Goal: Task Accomplishment & Management: Complete application form

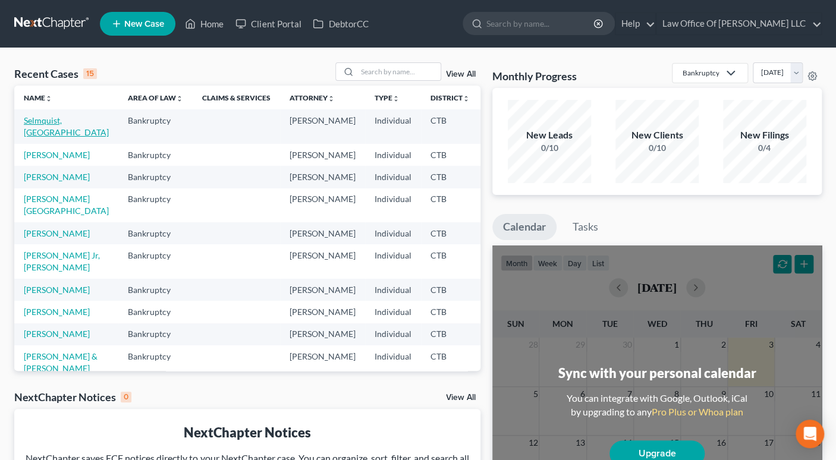
click at [45, 121] on link "Selmquist, [GEOGRAPHIC_DATA]" at bounding box center [66, 126] width 85 height 22
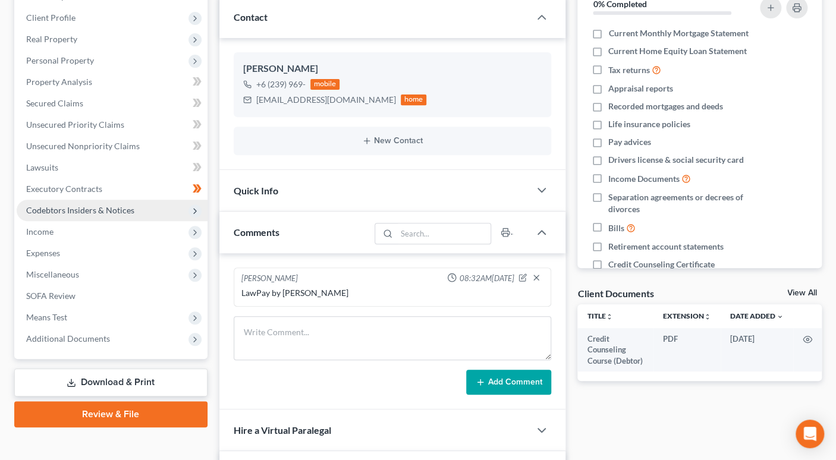
scroll to position [166, 0]
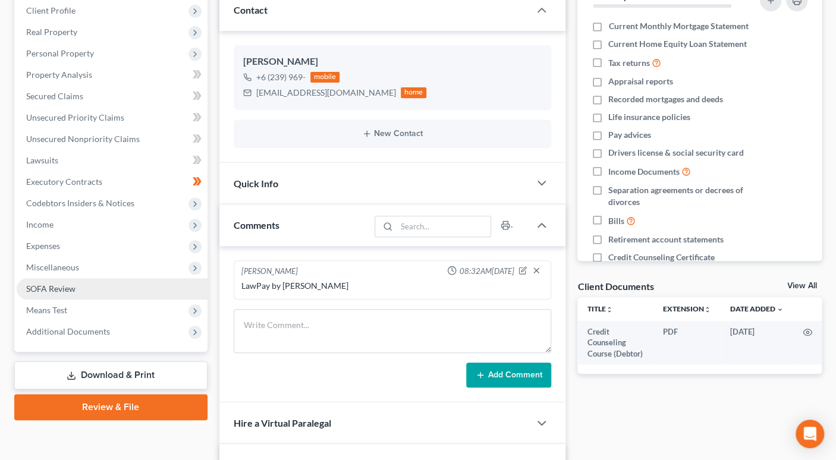
click at [77, 286] on link "SOFA Review" at bounding box center [112, 288] width 191 height 21
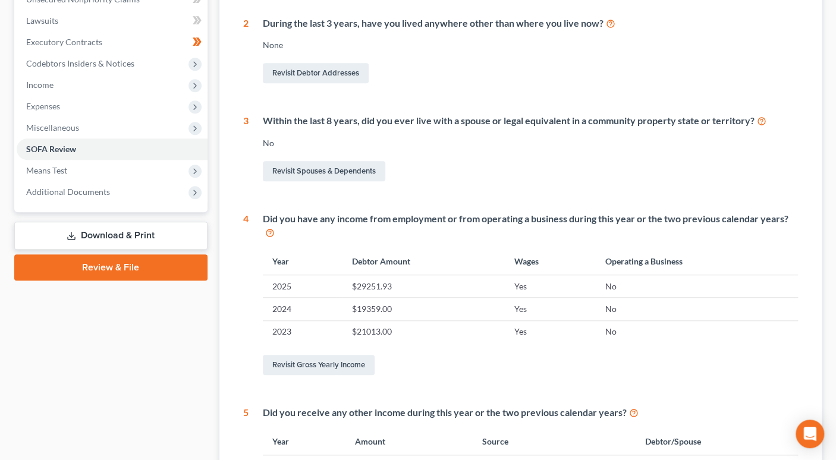
scroll to position [368, 0]
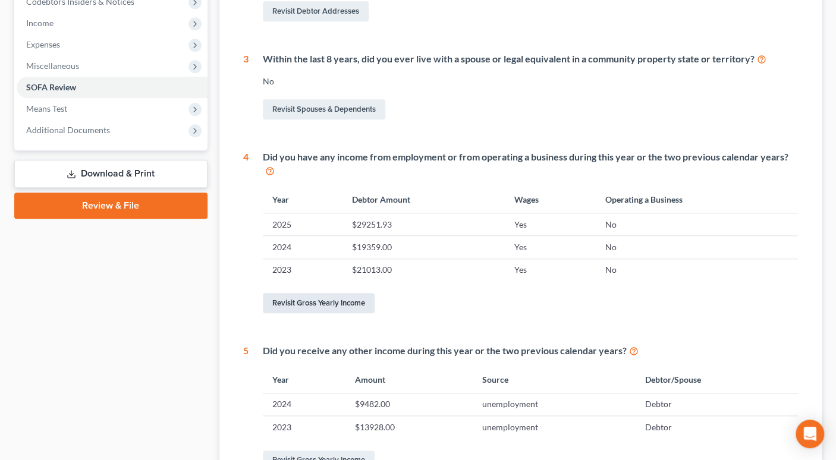
click at [314, 304] on link "Revisit Gross Yearly Income" at bounding box center [319, 303] width 112 height 20
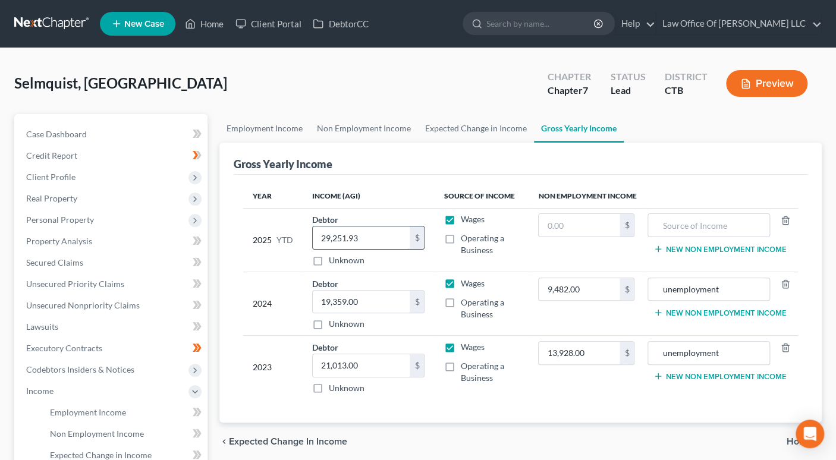
click at [376, 243] on input "29,251.93" at bounding box center [361, 237] width 97 height 23
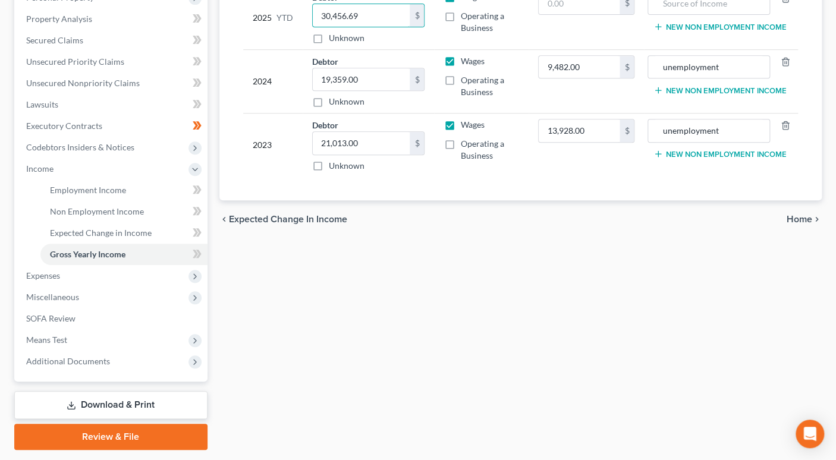
scroll to position [248, 0]
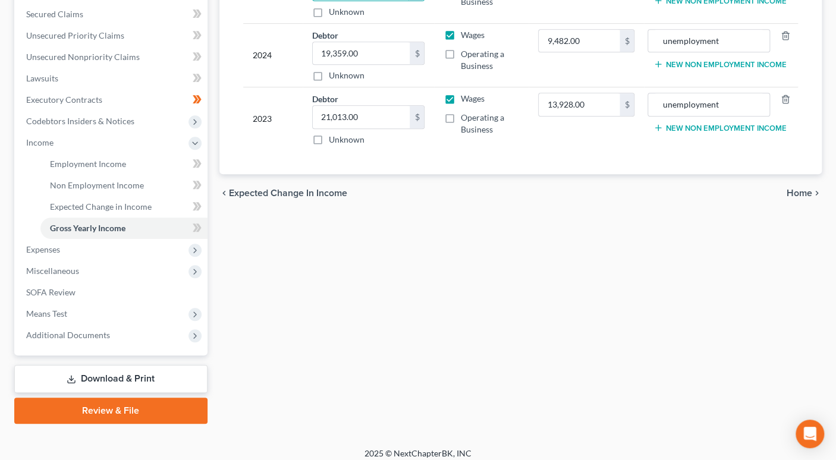
type input "30,456.69"
click at [793, 193] on span "Home" at bounding box center [799, 193] width 26 height 10
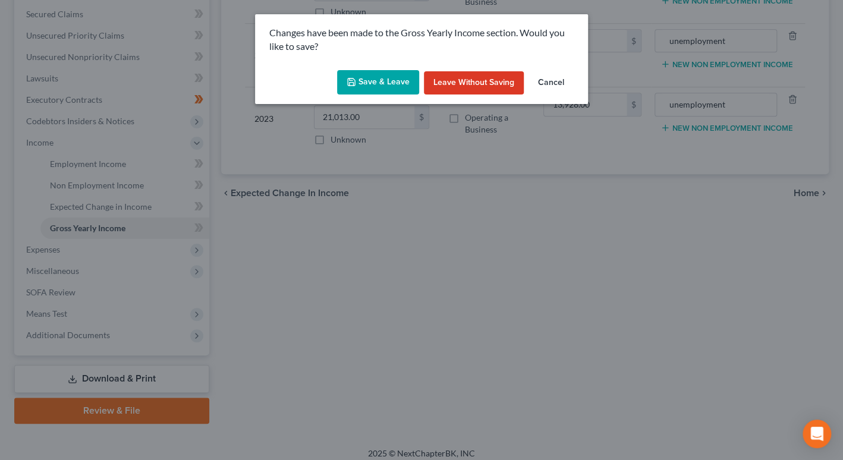
click at [358, 89] on button "Save & Leave" at bounding box center [378, 82] width 82 height 25
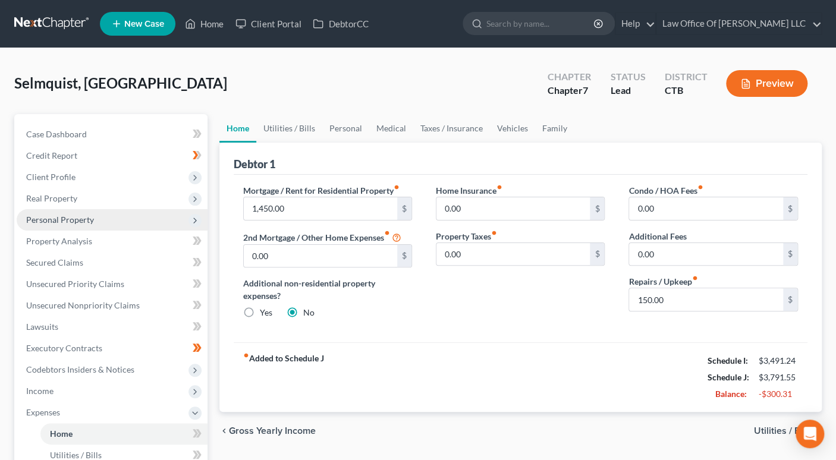
click at [192, 222] on icon at bounding box center [195, 221] width 10 height 10
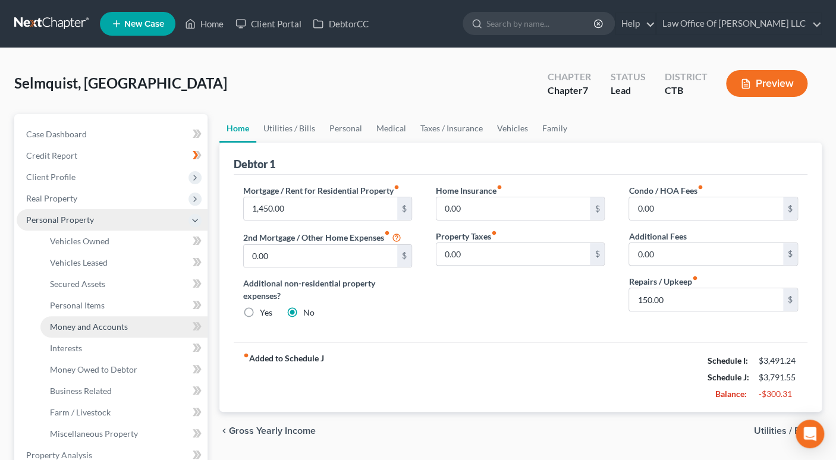
click at [109, 329] on span "Money and Accounts" at bounding box center [89, 327] width 78 height 10
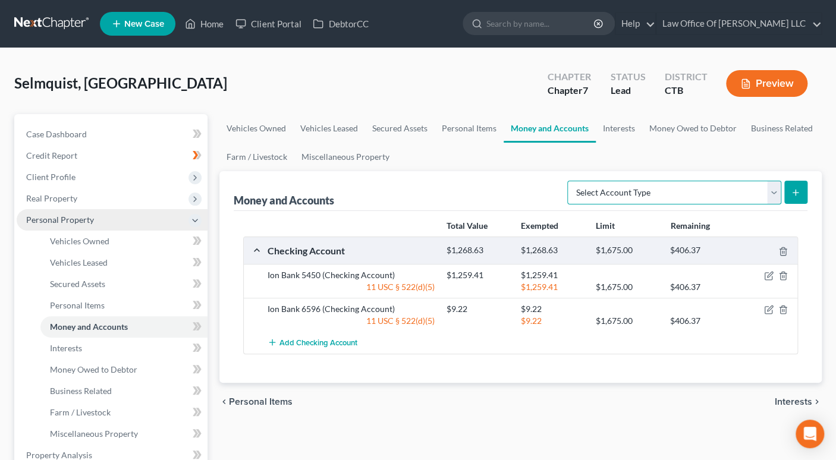
click at [771, 193] on select "Select Account Type Brokerage Cash on Hand Certificates of Deposit Checking Acc…" at bounding box center [674, 193] width 214 height 24
select select "security_deposits"
click at [569, 181] on select "Select Account Type Brokerage Cash on Hand Certificates of Deposit Checking Acc…" at bounding box center [674, 193] width 214 height 24
click at [801, 187] on button "submit" at bounding box center [795, 192] width 23 height 23
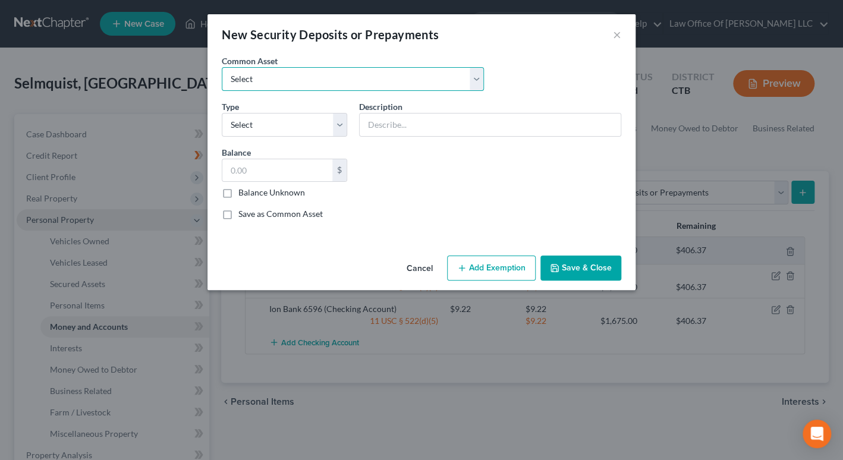
click at [476, 81] on select "Select Security Deposit Security Deposit" at bounding box center [353, 79] width 262 height 24
select select "0"
click at [222, 67] on select "Select Security Deposit Security Deposit" at bounding box center [353, 79] width 262 height 24
type input "Security Deposit"
type input "900.00"
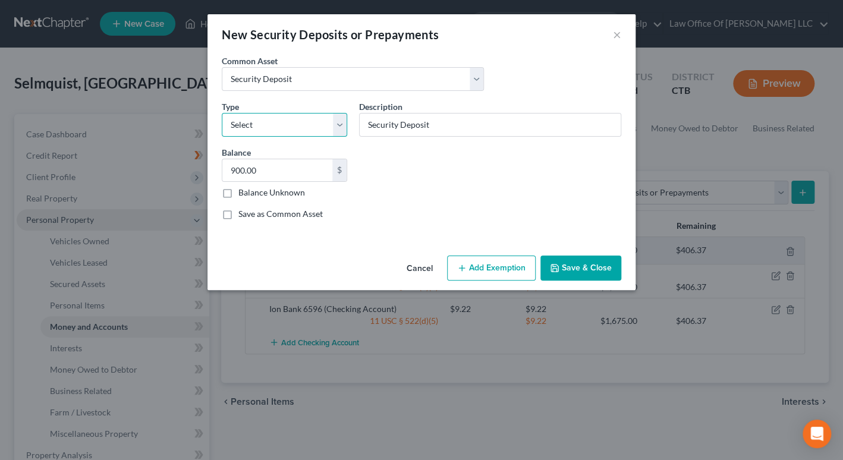
click at [335, 119] on select "Select Electric Gas Heating Oil Security Deposit On Rental Unit Prepaid Rent Te…" at bounding box center [284, 125] width 125 height 24
select select "3"
click at [222, 113] on select "Select Electric Gas Heating Oil Security Deposit On Rental Unit Prepaid Rent Te…" at bounding box center [284, 125] width 125 height 24
click at [265, 173] on input "900.00" at bounding box center [277, 170] width 110 height 23
type input "2,900.00"
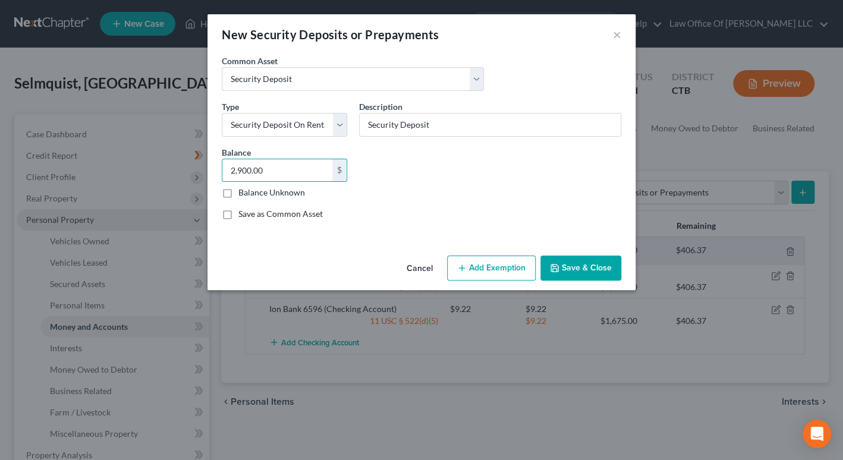
click at [505, 273] on button "Add Exemption" at bounding box center [491, 268] width 89 height 25
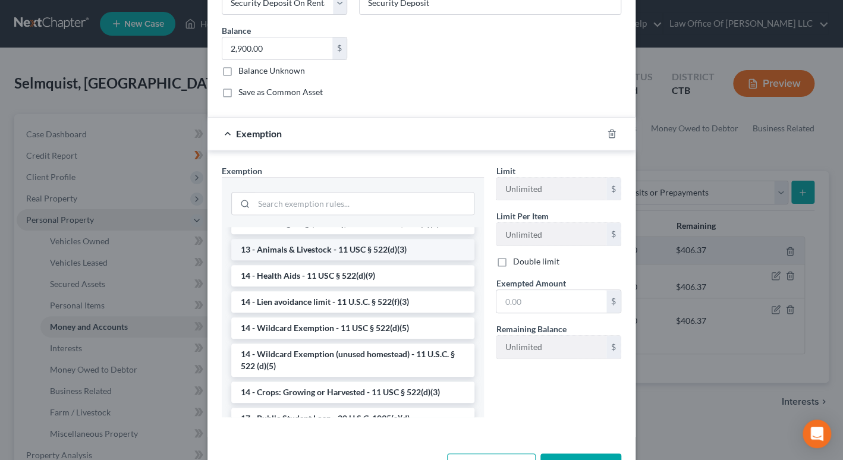
scroll to position [150, 0]
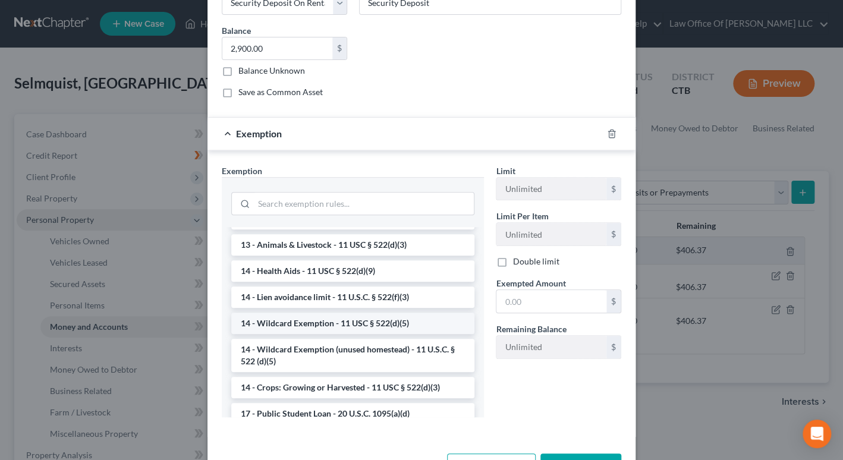
click at [422, 321] on li "14 - Wildcard Exemption - 11 USC § 522(d)(5)" at bounding box center [352, 323] width 243 height 21
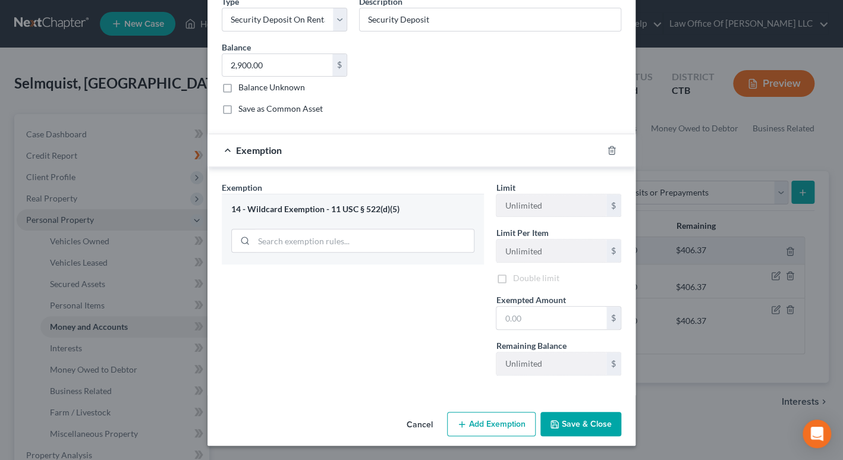
scroll to position [103, 0]
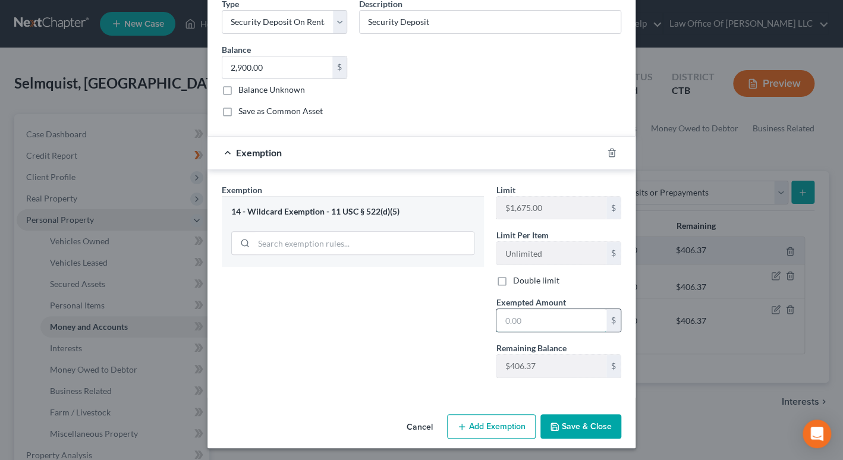
click at [501, 323] on input "text" at bounding box center [551, 320] width 110 height 23
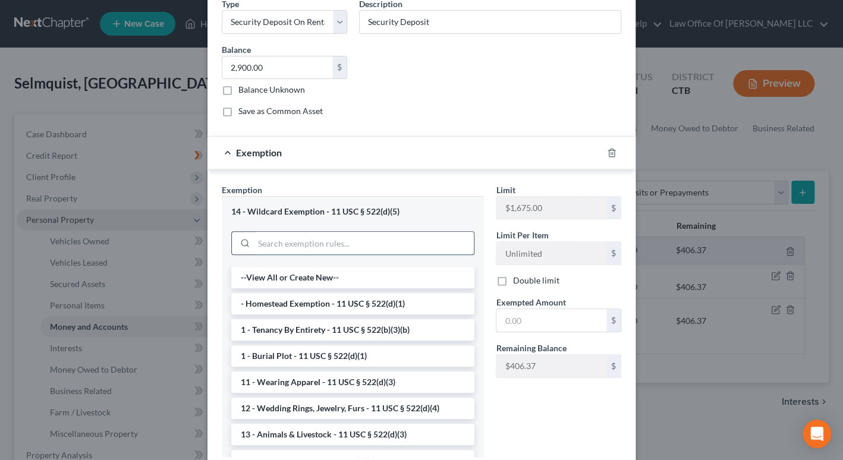
click at [364, 243] on input "search" at bounding box center [364, 243] width 220 height 23
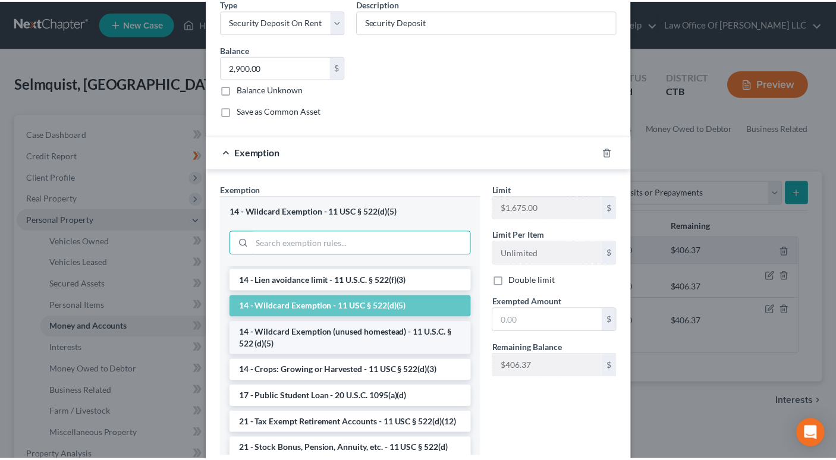
scroll to position [207, 0]
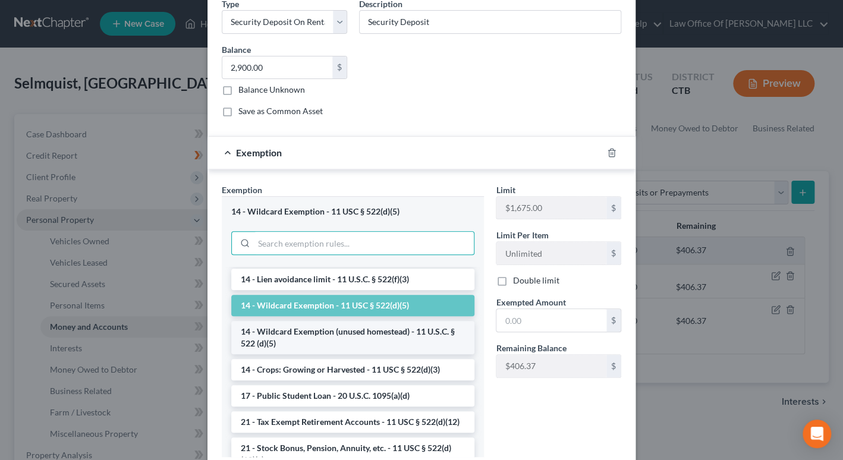
click at [347, 336] on li "14 - Wildcard Exemption (unused homestead) - 11 U.S.C. § 522 (d)(5)" at bounding box center [352, 337] width 243 height 33
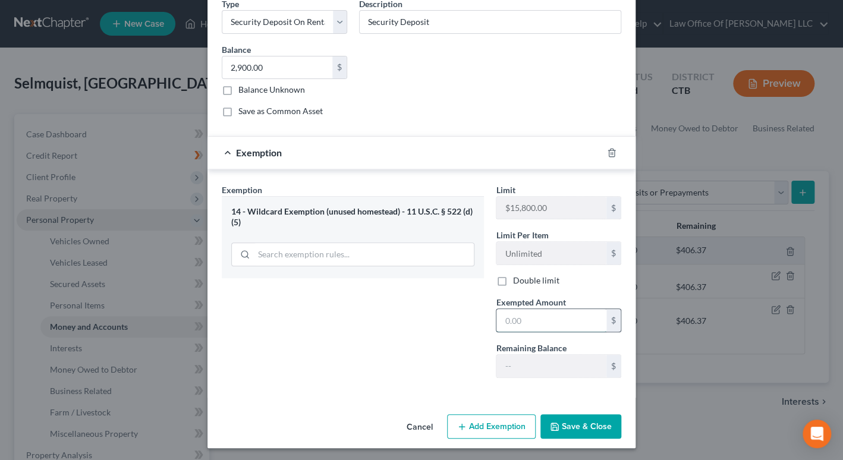
click at [505, 321] on input "text" at bounding box center [551, 320] width 110 height 23
type input "2,900"
click at [562, 415] on button "Save & Close" at bounding box center [580, 426] width 81 height 25
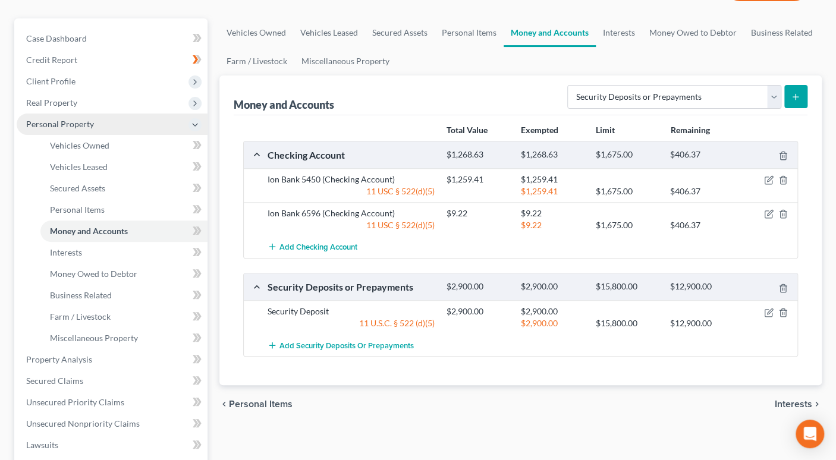
scroll to position [95, 0]
click at [68, 82] on span "Client Profile" at bounding box center [50, 82] width 49 height 10
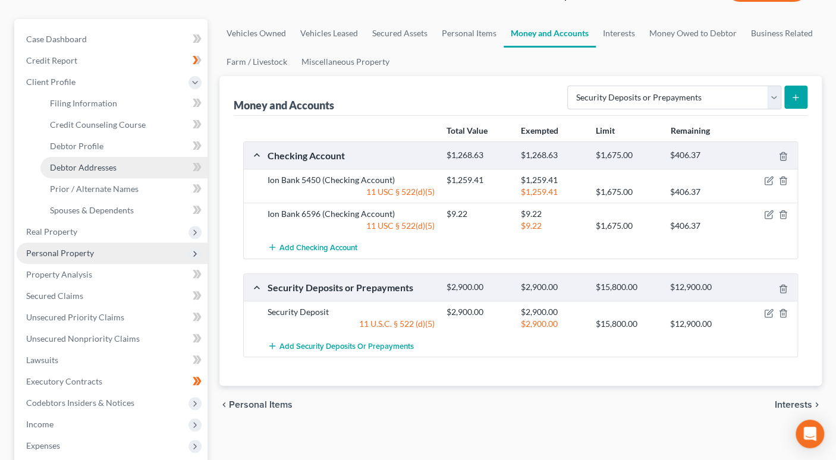
click at [90, 163] on span "Debtor Addresses" at bounding box center [83, 167] width 67 height 10
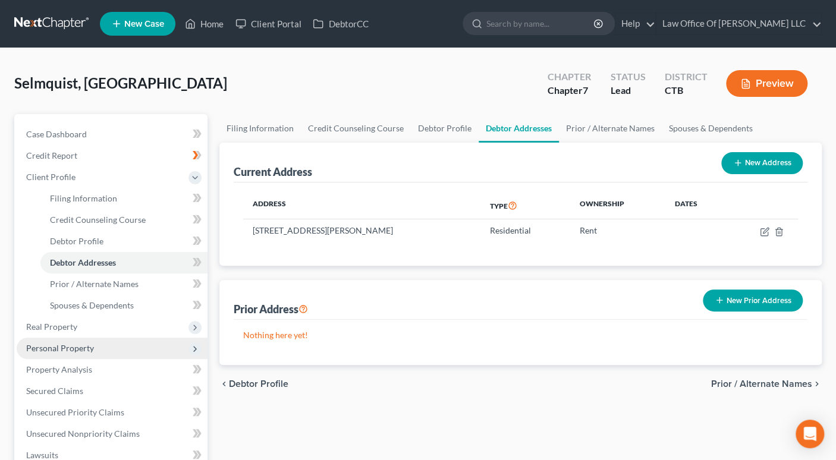
click at [744, 299] on button "New Prior Address" at bounding box center [753, 300] width 100 height 22
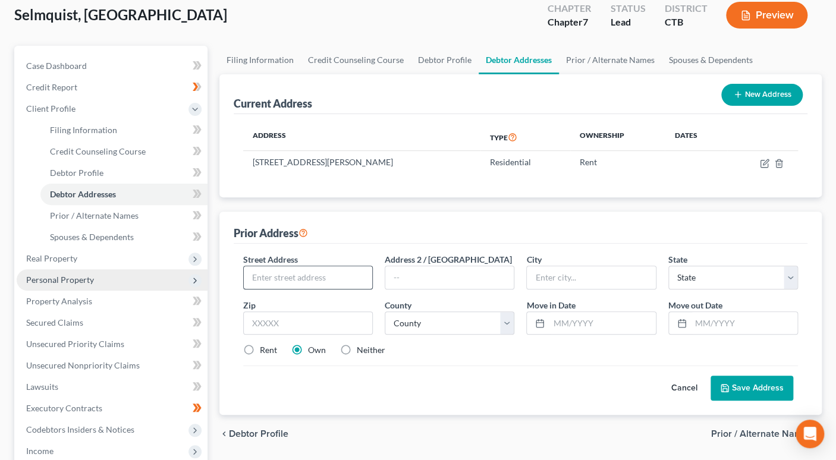
scroll to position [74, 0]
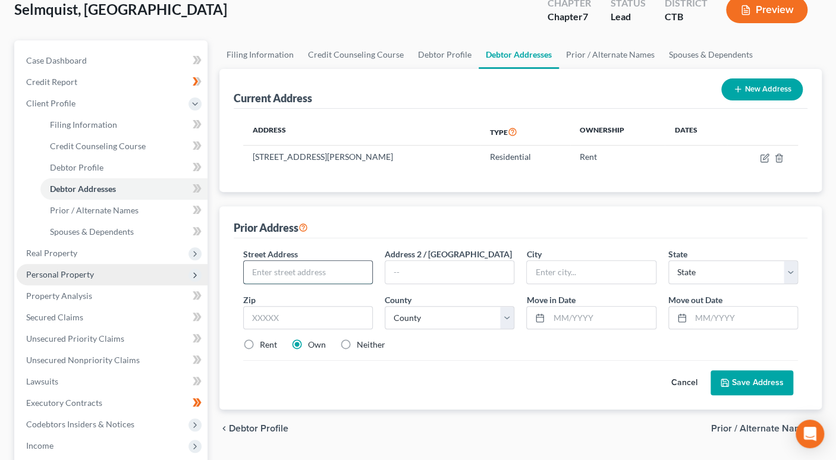
click at [260, 271] on input "text" at bounding box center [308, 272] width 128 height 23
paste input "[STREET_ADDRESS][PERSON_NAME] ([DATE]-Nov"
drag, startPoint x: 310, startPoint y: 272, endPoint x: 399, endPoint y: 275, distance: 89.2
click at [399, 275] on div "Street Address * [STREET_ADDRESS][PERSON_NAME] ([DATE]-Nov Address 2 / [GEOGRAP…" at bounding box center [520, 304] width 567 height 113
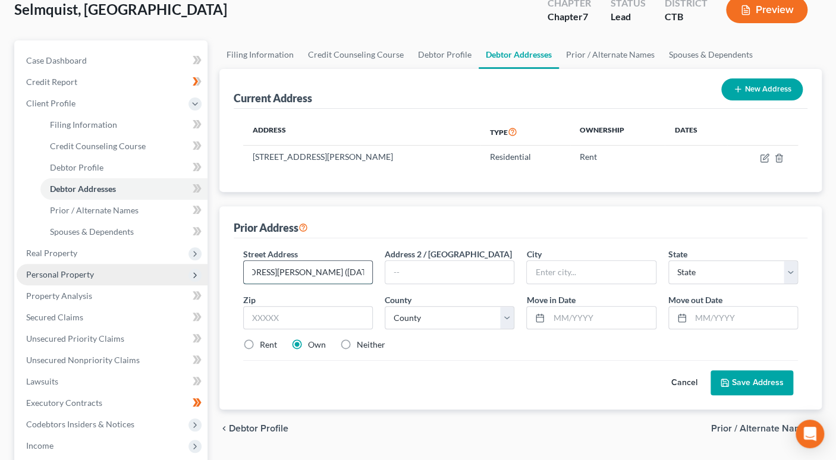
click at [319, 269] on input "[STREET_ADDRESS][PERSON_NAME] ([DATE]-Nov" at bounding box center [308, 272] width 128 height 23
type input "[STREET_ADDRESS][PERSON_NAME] ([DATE]-Nov"
click at [558, 316] on input "text" at bounding box center [602, 318] width 106 height 23
click at [570, 314] on input "[DATE]" at bounding box center [602, 318] width 106 height 23
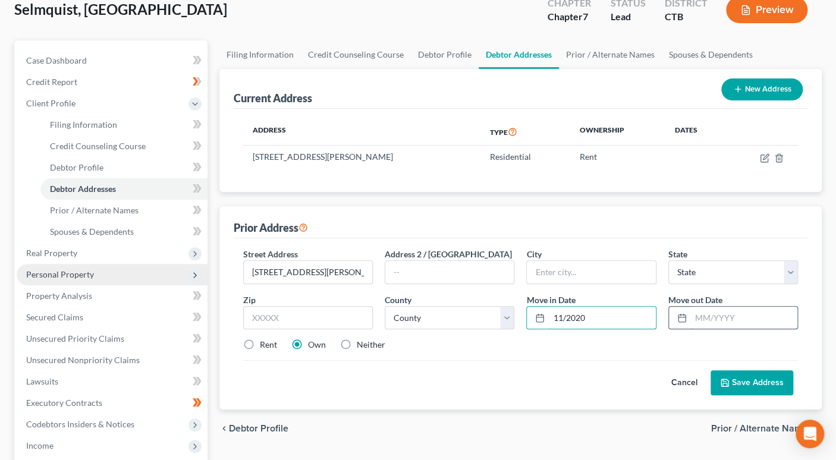
type input "11/2020"
click at [701, 321] on input "text" at bounding box center [744, 318] width 106 height 23
type input "11/2023"
click at [553, 272] on input "text" at bounding box center [591, 272] width 128 height 23
type input "Hamden"
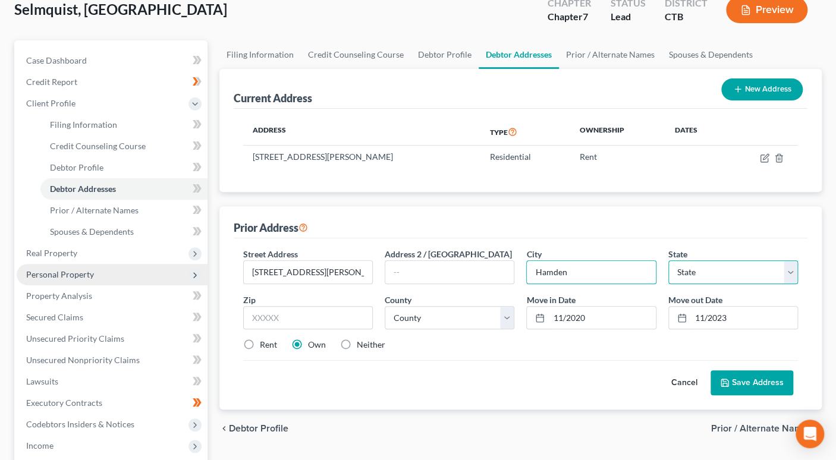
select select "6"
type input "06518"
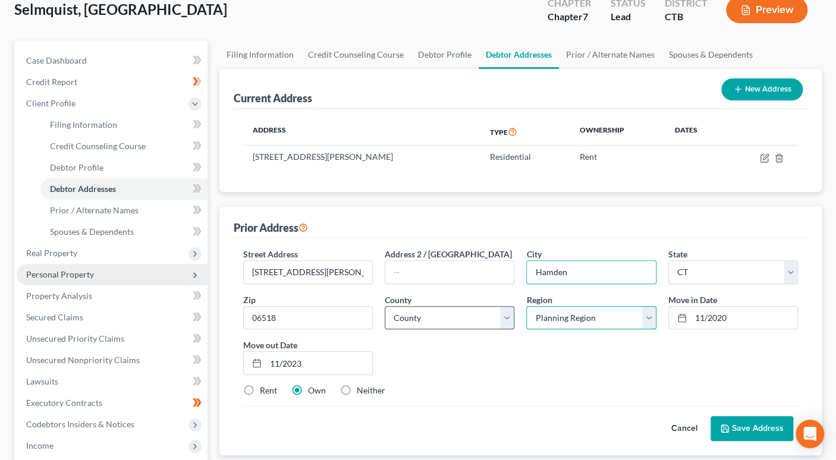
select select "2"
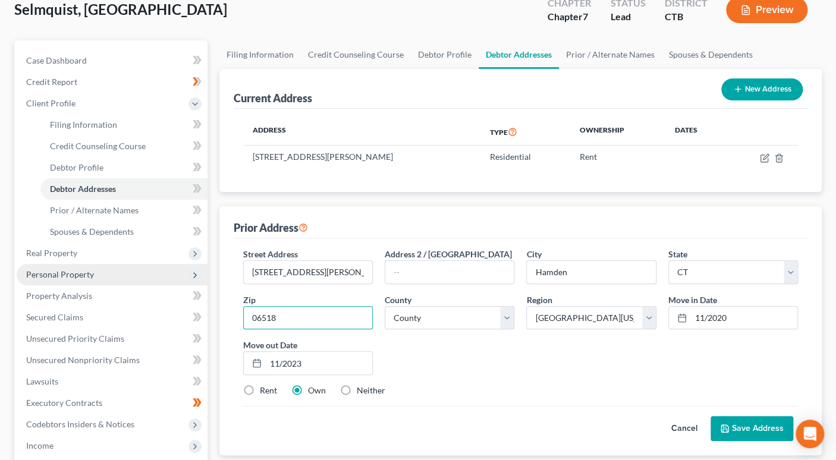
click at [299, 319] on input "06518" at bounding box center [308, 318] width 130 height 24
type input "06517"
drag, startPoint x: 357, startPoint y: 272, endPoint x: 407, endPoint y: 271, distance: 49.9
click at [407, 271] on div "Street Address * [STREET_ADDRESS][PERSON_NAME] ([DATE]-Nov Address 2 / [GEOGRAP…" at bounding box center [520, 327] width 567 height 158
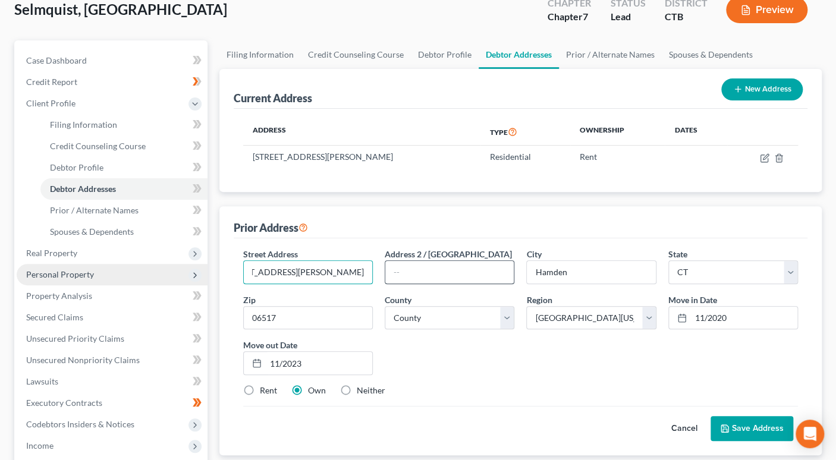
scroll to position [0, 0]
type input "[STREET_ADDRESS][PERSON_NAME]"
click at [260, 388] on label "Rent" at bounding box center [268, 391] width 17 height 12
click at [265, 388] on input "Rent" at bounding box center [269, 389] width 8 height 8
radio input "true"
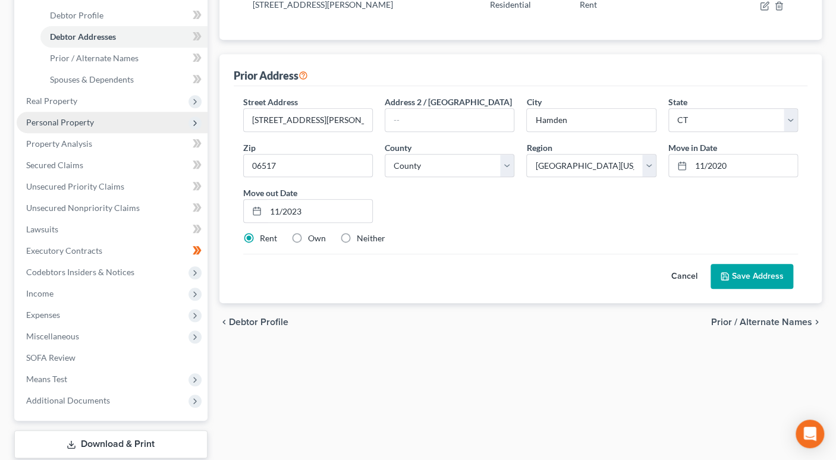
scroll to position [225, 0]
click at [577, 164] on select "Planning Region Capitol Planning Region [GEOGRAPHIC_DATA] Planning Region [GEOG…" at bounding box center [591, 167] width 130 height 24
select select "6"
click at [526, 155] on select "Planning Region Capitol Planning Region [GEOGRAPHIC_DATA] Planning Region [GEOG…" at bounding box center [591, 167] width 130 height 24
click at [752, 286] on button "Save Address" at bounding box center [751, 277] width 83 height 25
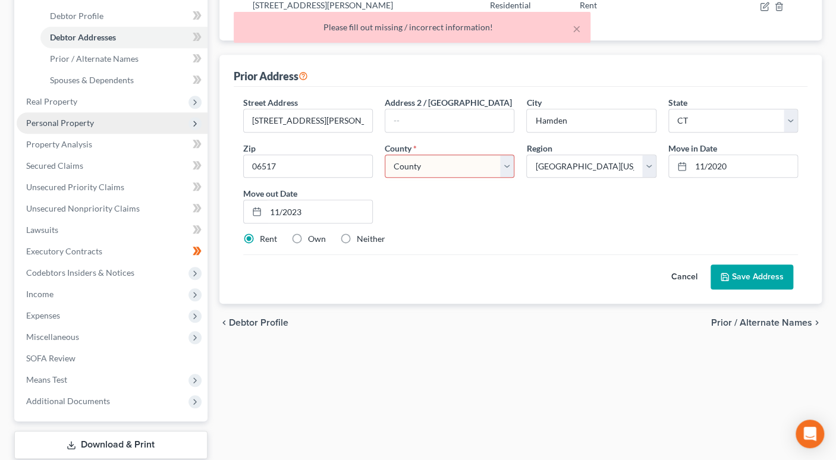
click at [504, 170] on select "County [GEOGRAPHIC_DATA] [GEOGRAPHIC_DATA] [GEOGRAPHIC_DATA] [GEOGRAPHIC_DATA] …" at bounding box center [450, 167] width 130 height 24
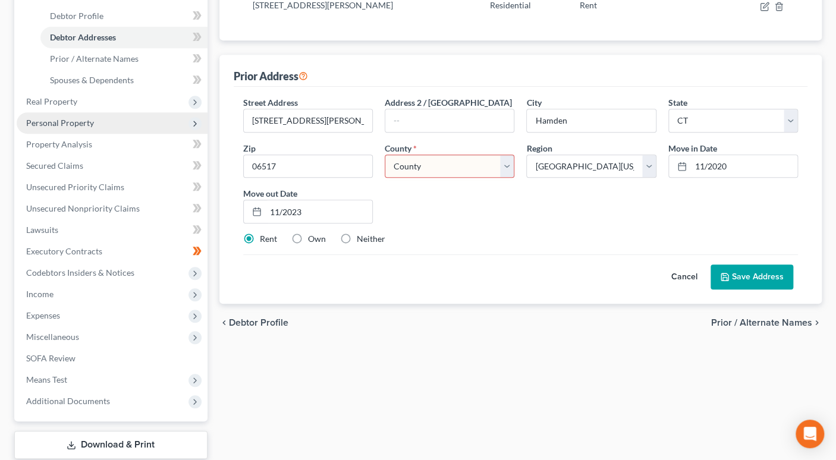
select select "4"
click at [385, 155] on select "County [GEOGRAPHIC_DATA] [GEOGRAPHIC_DATA] [GEOGRAPHIC_DATA] [GEOGRAPHIC_DATA] …" at bounding box center [450, 167] width 130 height 24
click at [745, 278] on button "Save Address" at bounding box center [751, 277] width 83 height 25
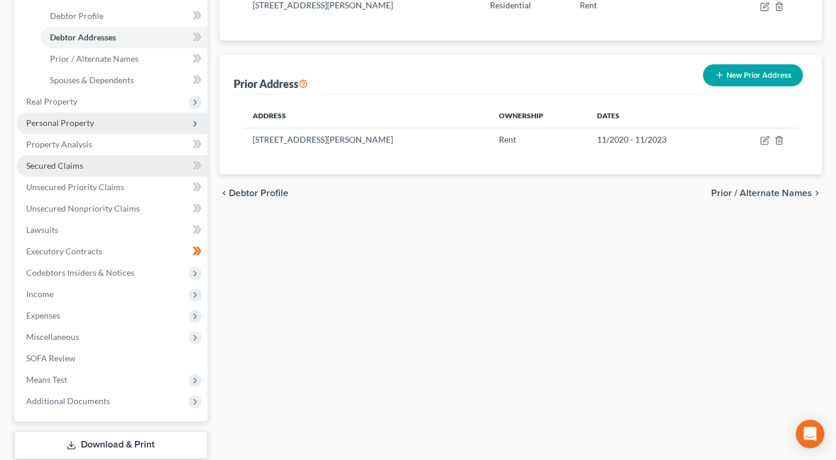
click at [79, 164] on span "Secured Claims" at bounding box center [54, 165] width 57 height 10
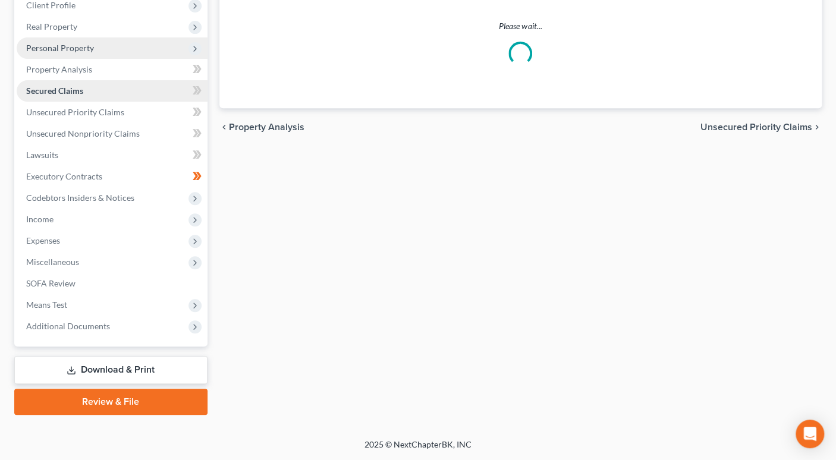
scroll to position [59, 0]
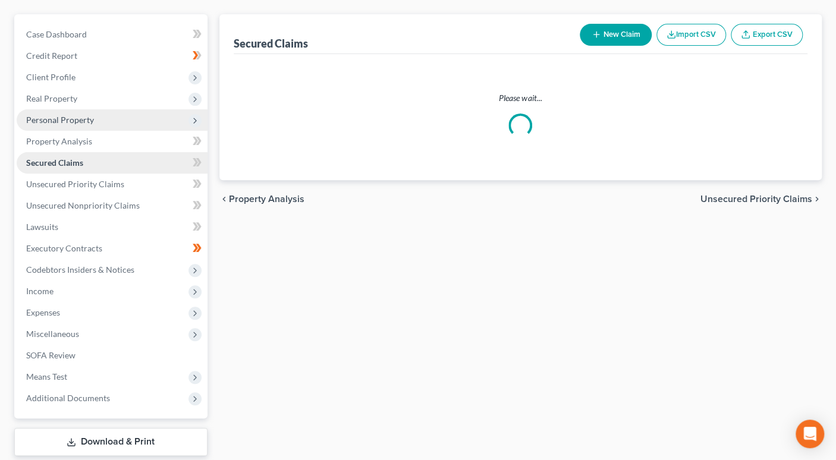
click at [79, 164] on ul "Case Dashboard Payments Invoices Payments Payments Credit Report Client Profile" at bounding box center [112, 216] width 191 height 385
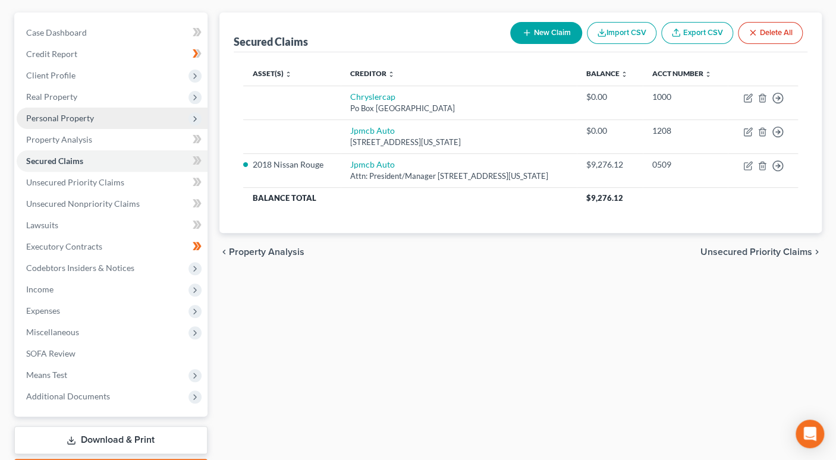
scroll to position [91, 0]
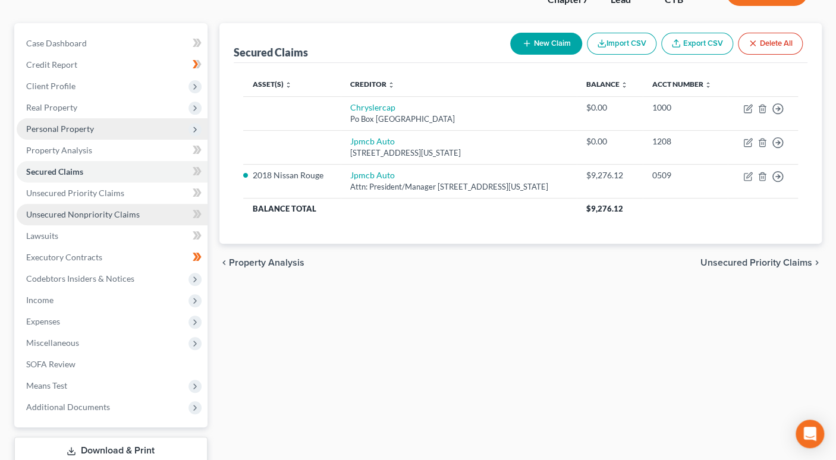
click at [86, 215] on span "Unsecured Nonpriority Claims" at bounding box center [83, 214] width 114 height 10
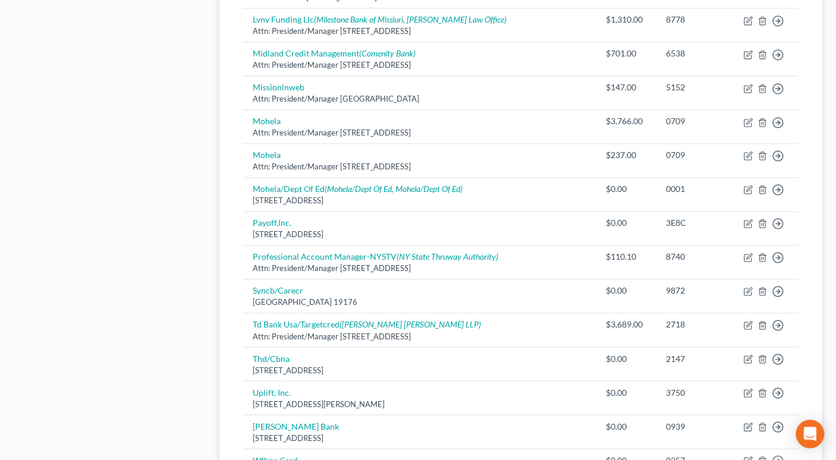
scroll to position [704, 0]
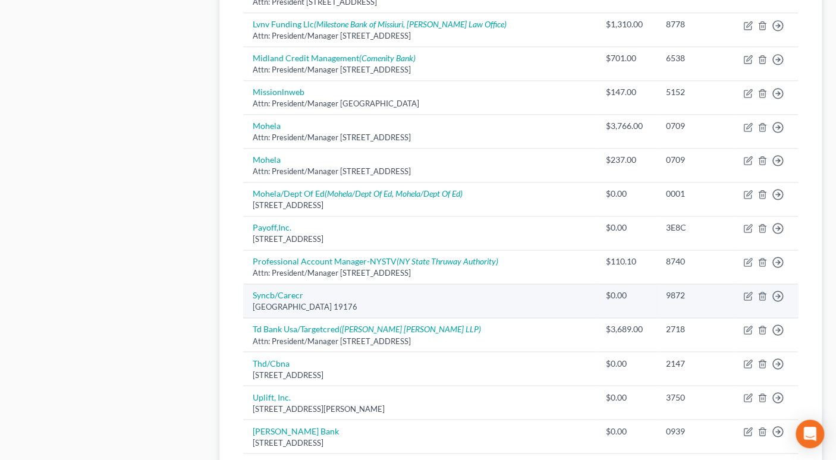
click at [245, 284] on td "Syncb/Carecr Po Box 71757, [GEOGRAPHIC_DATA]" at bounding box center [419, 301] width 353 height 34
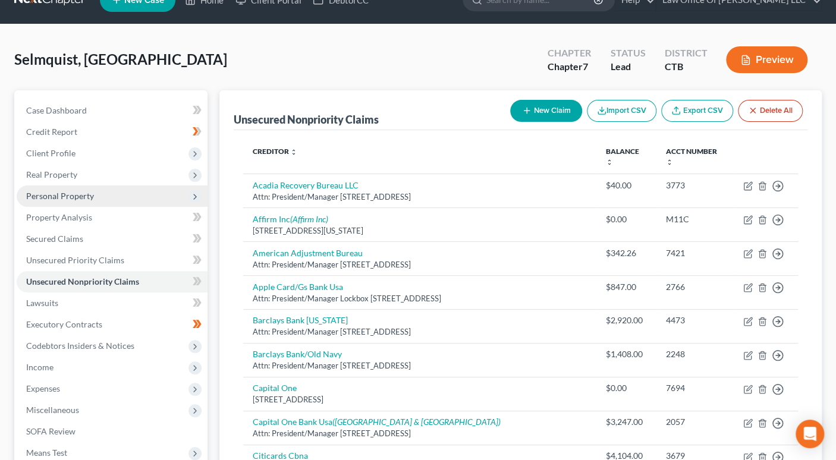
scroll to position [33, 0]
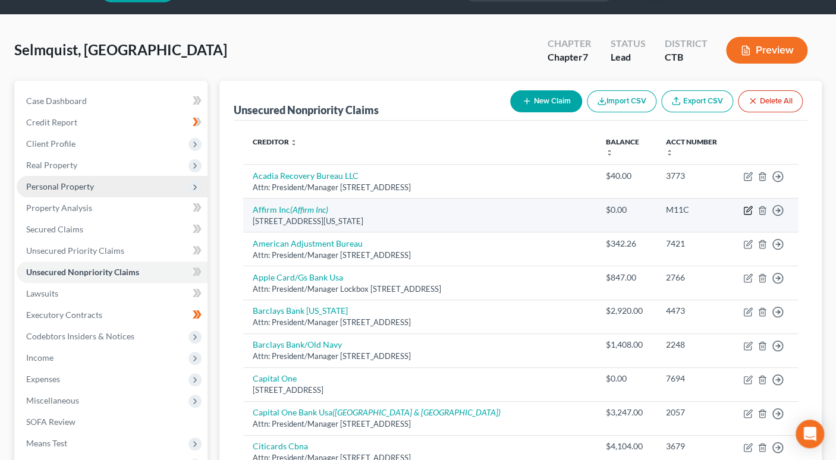
click at [748, 206] on icon "button" at bounding box center [748, 211] width 10 height 10
select select "4"
select select "0"
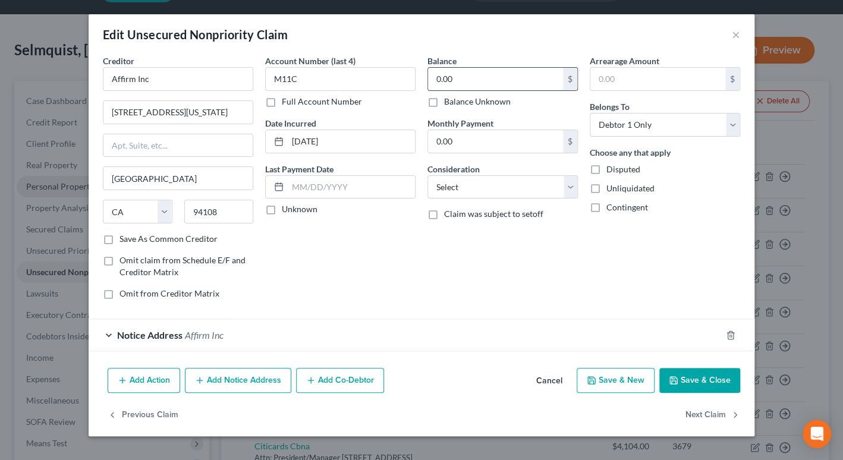
click at [436, 75] on input "0.00" at bounding box center [495, 79] width 135 height 23
type input "1.00"
drag, startPoint x: 217, startPoint y: 115, endPoint x: 137, endPoint y: 112, distance: 80.3
click at [97, 113] on div "Creditor * Affirm Inc 650 [US_STATE] [GEOGRAPHIC_DATA] 12 [GEOGRAPHIC_DATA] [US…" at bounding box center [178, 182] width 162 height 254
click at [114, 148] on input "text" at bounding box center [177, 145] width 149 height 23
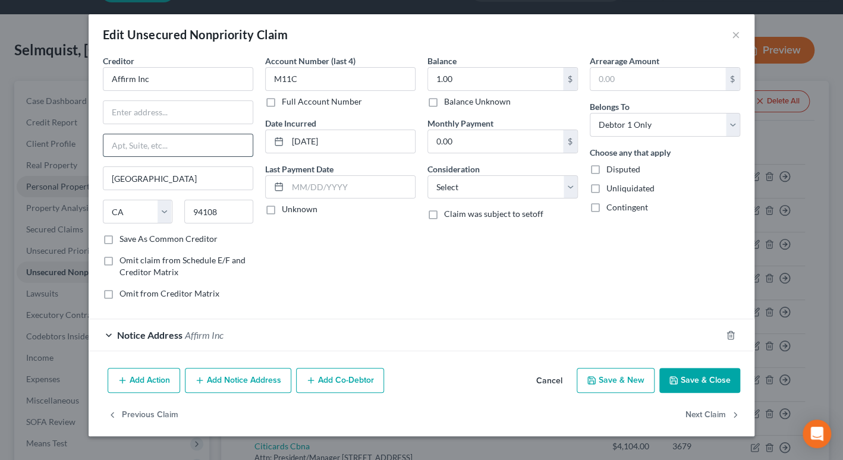
paste input "[STREET_ADDRESS][US_STATE]"
type input "[STREET_ADDRESS][US_STATE]"
click at [131, 121] on input "text" at bounding box center [177, 112] width 149 height 23
type input "Attn: President/Manager"
click at [119, 240] on label "Save As Common Creditor" at bounding box center [168, 239] width 98 height 12
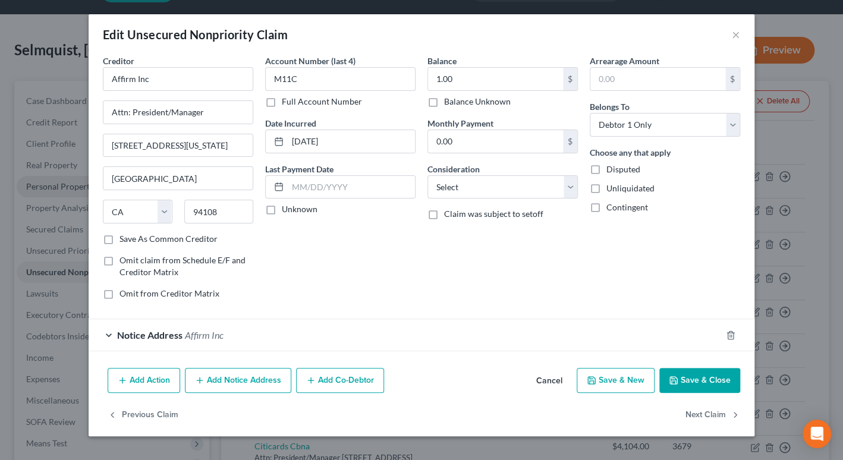
click at [124, 240] on input "Save As Common Creditor" at bounding box center [128, 237] width 8 height 8
click at [687, 376] on button "Save & Close" at bounding box center [699, 380] width 81 height 25
checkbox input "false"
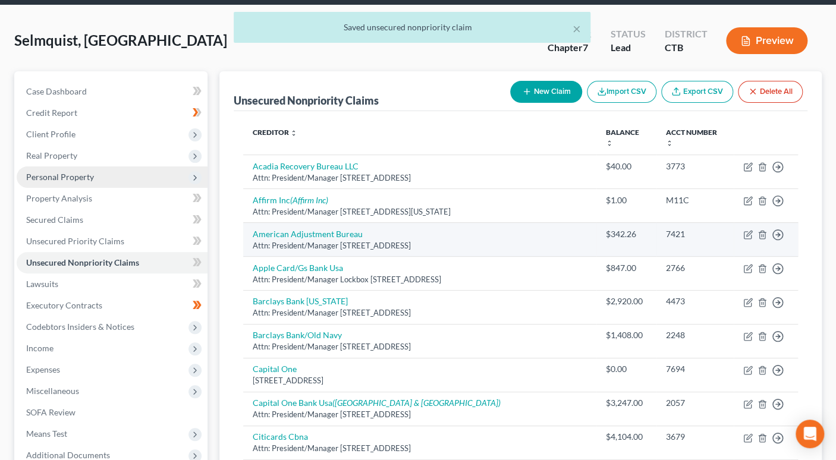
scroll to position [58, 0]
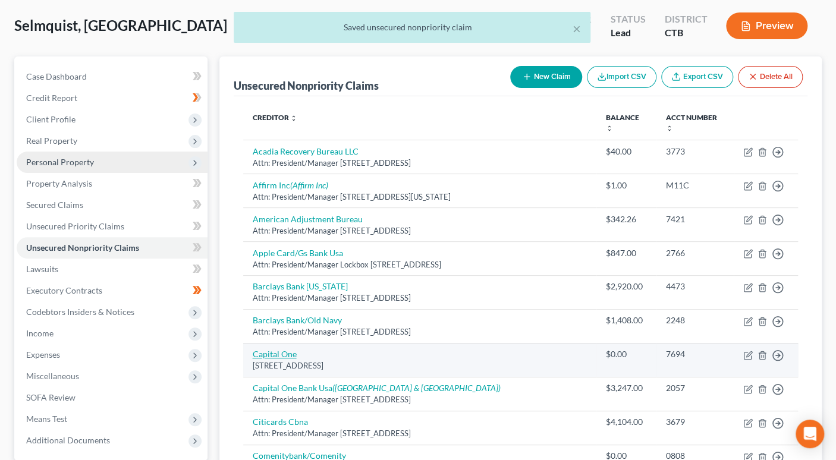
click at [281, 349] on link "Capital One" at bounding box center [275, 354] width 44 height 10
select select "46"
select select "2"
select select "0"
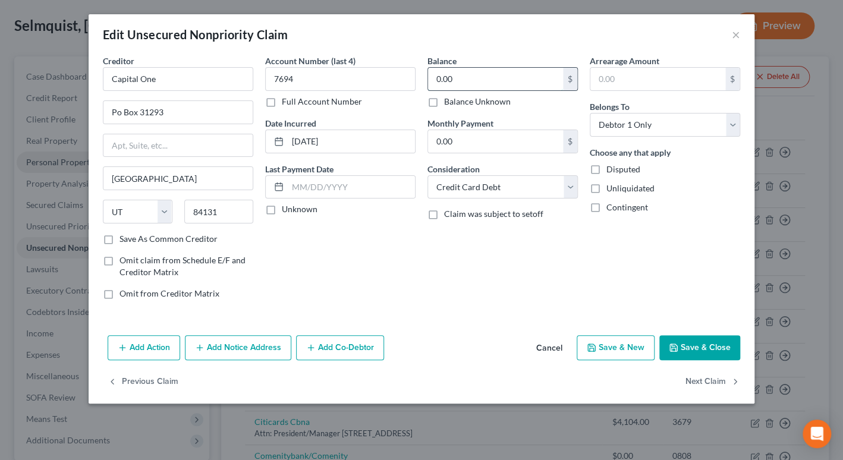
click at [441, 81] on input "0.00" at bounding box center [495, 79] width 135 height 23
click at [442, 81] on input "0.00" at bounding box center [495, 79] width 135 height 23
click at [437, 81] on input "0.00" at bounding box center [495, 79] width 135 height 23
type input "1.00"
drag, startPoint x: 174, startPoint y: 115, endPoint x: 100, endPoint y: 112, distance: 74.4
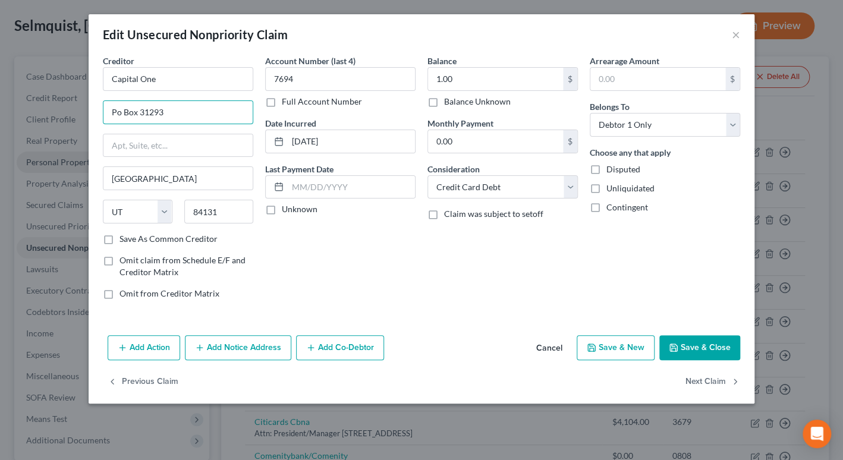
click at [100, 112] on div "Creditor * Capital One Po Box 31293 [GEOGRAPHIC_DATA] [US_STATE][GEOGRAPHIC_DAT…" at bounding box center [178, 182] width 162 height 254
click at [121, 146] on input "text" at bounding box center [177, 145] width 149 height 23
paste input "Po Box 31293"
type input "Po Box 31293"
click at [127, 111] on input "text" at bounding box center [177, 112] width 149 height 23
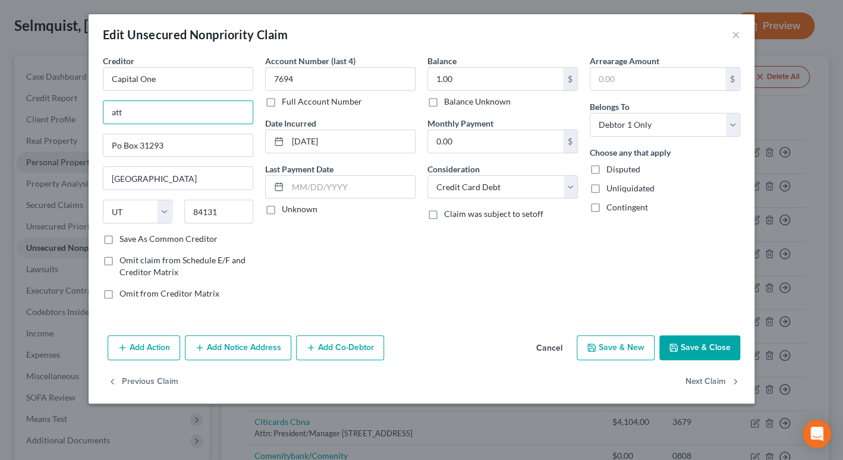
type input "Attn: President/Manager"
click at [119, 241] on label "Save As Common Creditor" at bounding box center [168, 239] width 98 height 12
click at [124, 241] on input "Save As Common Creditor" at bounding box center [128, 237] width 8 height 8
click at [698, 347] on button "Save & Close" at bounding box center [699, 347] width 81 height 25
checkbox input "false"
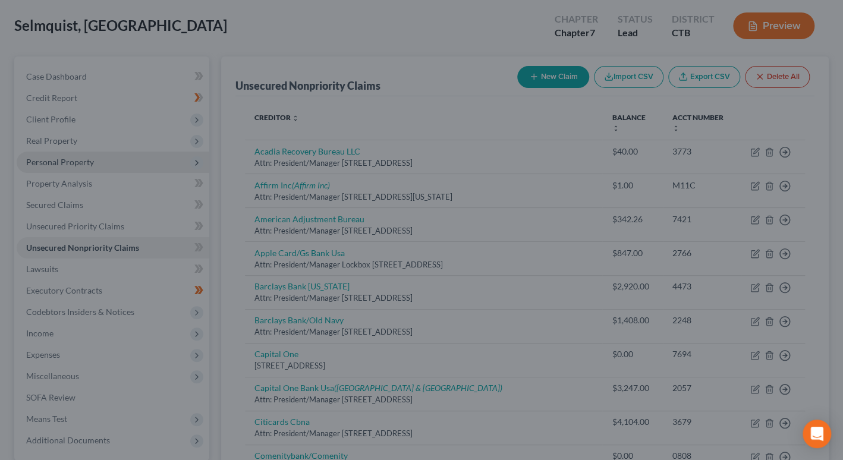
type input "0"
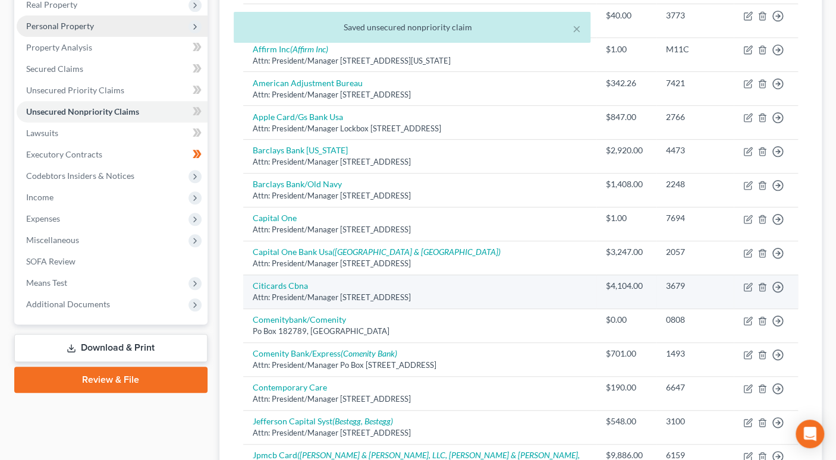
scroll to position [231, 0]
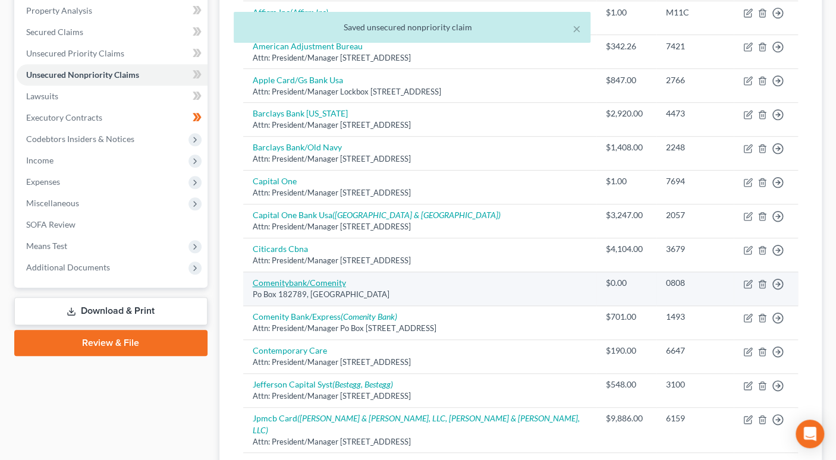
click at [301, 278] on link "Comenitybank/Comenity" at bounding box center [299, 283] width 93 height 10
select select "36"
select select "2"
select select "0"
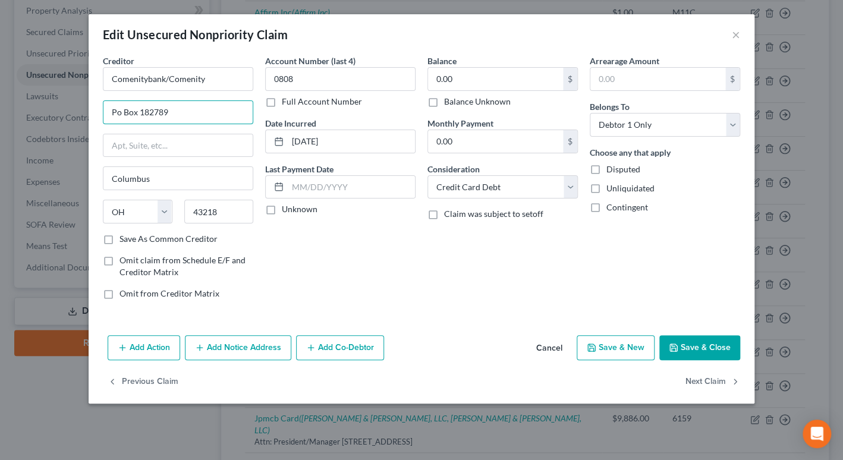
drag, startPoint x: 168, startPoint y: 114, endPoint x: 92, endPoint y: 119, distance: 75.7
click at [81, 117] on div "Edit Unsecured Nonpriority Claim × Creditor * Comenitybank/Comenity Po Box 1827…" at bounding box center [421, 230] width 843 height 460
click at [126, 148] on input "text" at bounding box center [177, 145] width 149 height 23
paste input "Po Box 182789"
type input "Po Box 182789"
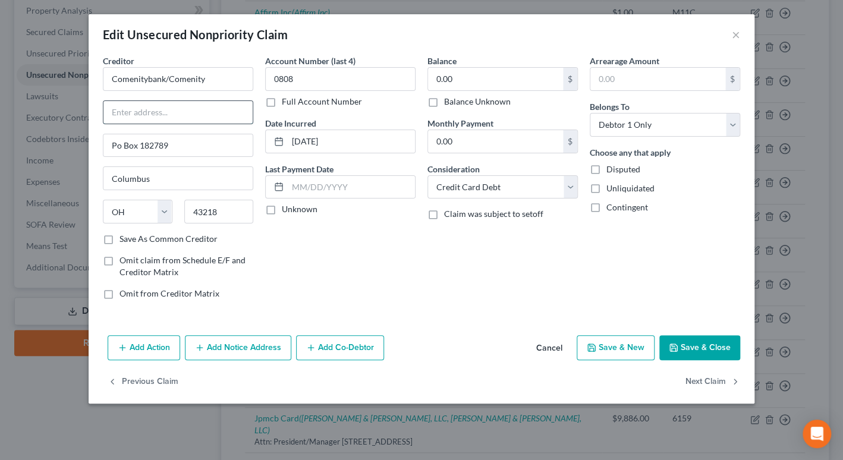
click at [130, 115] on input "text" at bounding box center [177, 112] width 149 height 23
type input "Attn: President/Manager"
click at [119, 237] on label "Save As Common Creditor" at bounding box center [168, 239] width 98 height 12
click at [124, 237] on input "Save As Common Creditor" at bounding box center [128, 237] width 8 height 8
checkbox input "true"
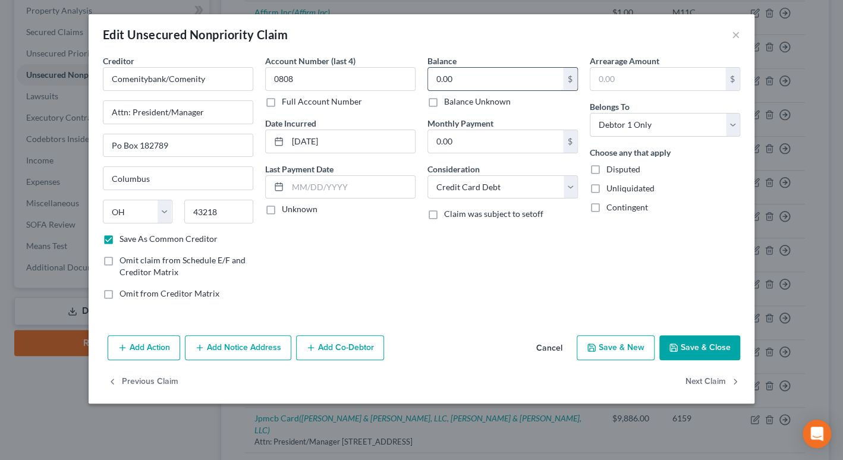
click at [437, 86] on input "0.00" at bounding box center [495, 79] width 135 height 23
type input "1.00"
click at [694, 345] on button "Save & Close" at bounding box center [699, 347] width 81 height 25
checkbox input "false"
type input "0"
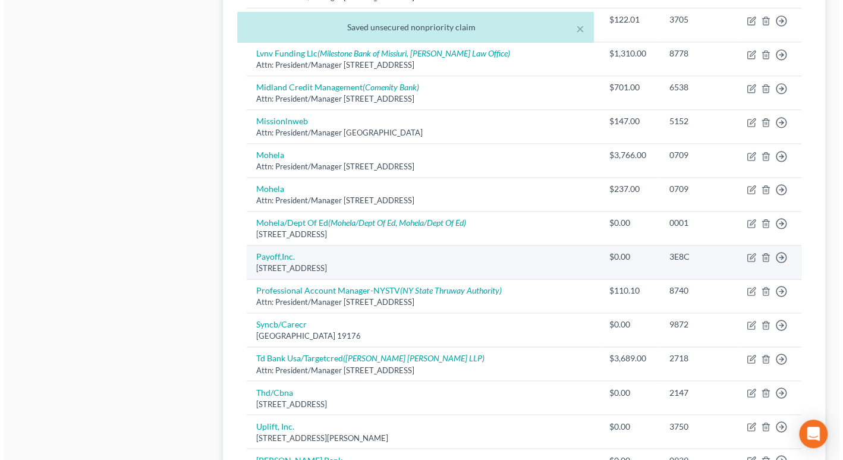
scroll to position [685, 0]
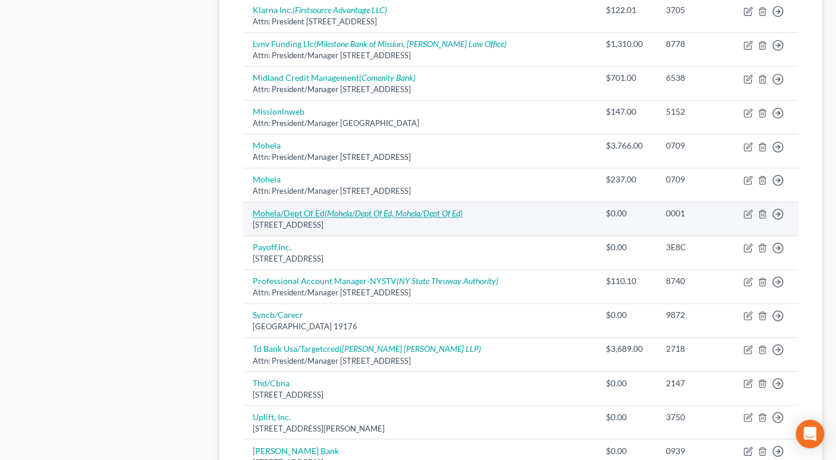
click at [437, 208] on icon "(Mohela/Dept Of Ed, Mohela/Dept Of Ed)" at bounding box center [394, 213] width 138 height 10
select select "26"
select select "17"
select select "0"
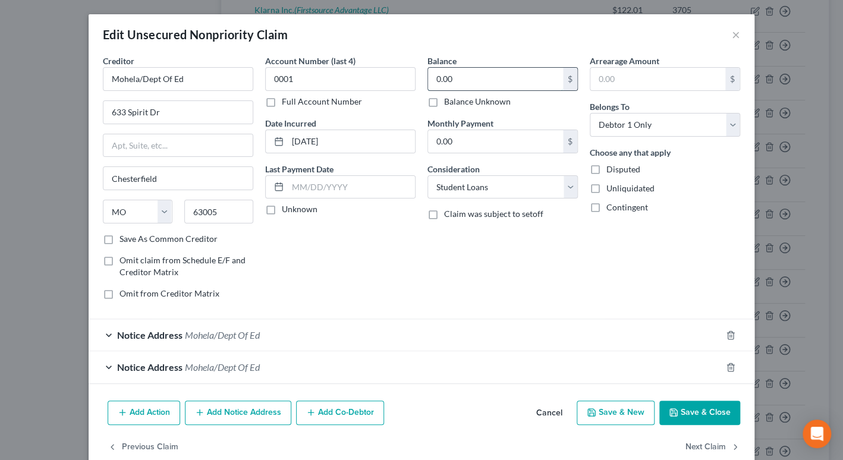
click at [439, 80] on input "0.00" at bounding box center [495, 79] width 135 height 23
click at [439, 82] on input "0.00" at bounding box center [495, 79] width 135 height 23
click at [436, 83] on input "0.00" at bounding box center [495, 79] width 135 height 23
click at [436, 82] on input "0.00" at bounding box center [495, 79] width 135 height 23
click at [436, 80] on input "0.00" at bounding box center [495, 79] width 135 height 23
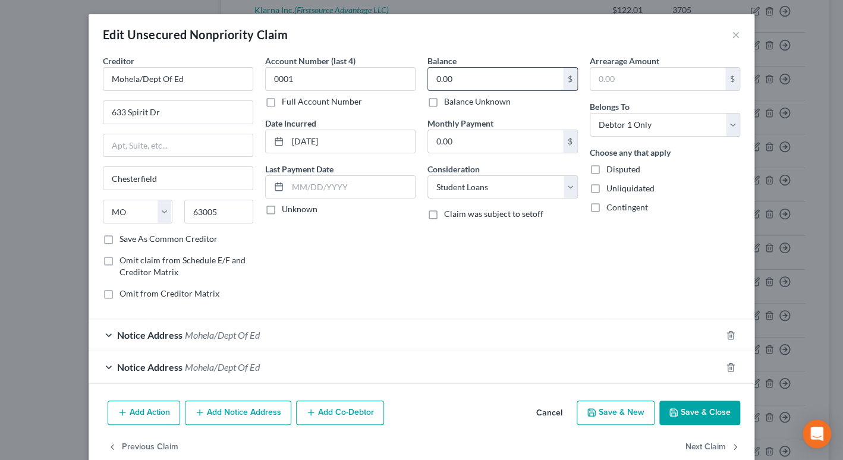
click at [432, 79] on input "0.00" at bounding box center [495, 79] width 135 height 23
type input "1.00"
drag, startPoint x: 109, startPoint y: 241, endPoint x: 129, endPoint y: 214, distance: 34.0
click at [119, 241] on label "Save As Common Creditor" at bounding box center [168, 239] width 98 height 12
click at [124, 241] on input "Save As Common Creditor" at bounding box center [128, 237] width 8 height 8
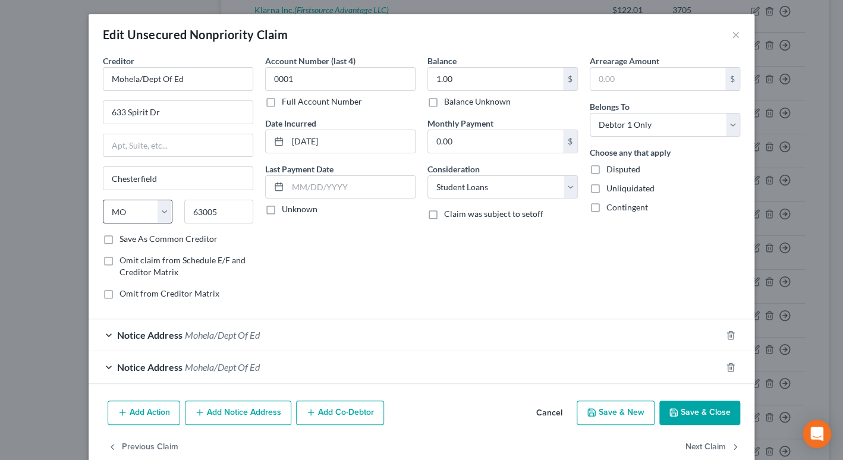
checkbox input "true"
drag, startPoint x: 188, startPoint y: 111, endPoint x: 88, endPoint y: 117, distance: 100.0
click at [89, 117] on div "Creditor * Mohela/Dept Of Ed 633 Spirit Dr [PERSON_NAME] State [US_STATE] AK AR…" at bounding box center [422, 225] width 666 height 341
click at [117, 141] on input "text" at bounding box center [177, 145] width 149 height 23
paste input "633 Spirit Dr"
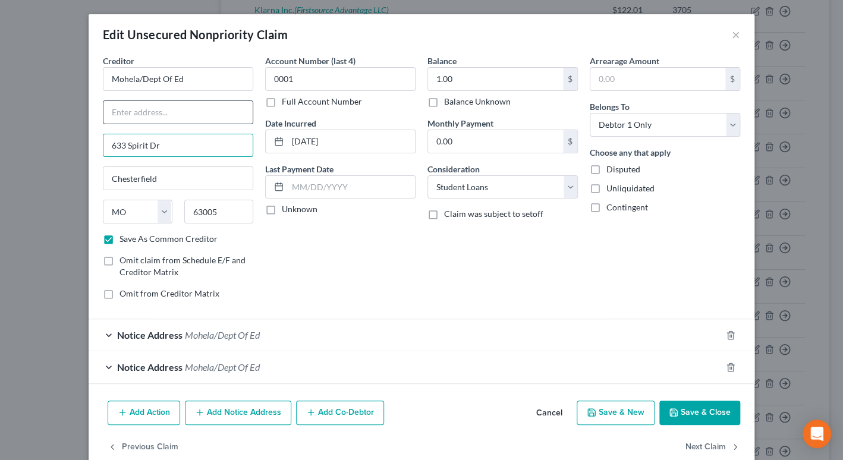
type input "633 Spirit Dr"
click at [126, 115] on input "text" at bounding box center [177, 112] width 149 height 23
type input "Attn: President/Manager"
click at [129, 336] on span "Notice Address" at bounding box center [149, 334] width 65 height 11
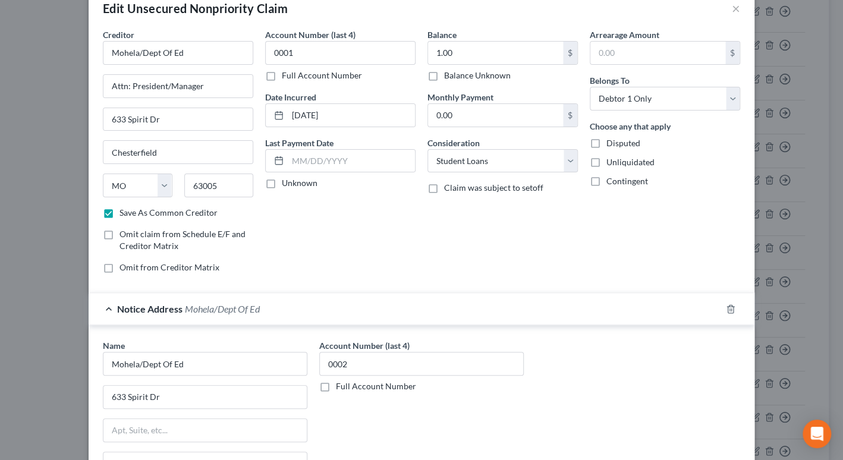
scroll to position [244, 0]
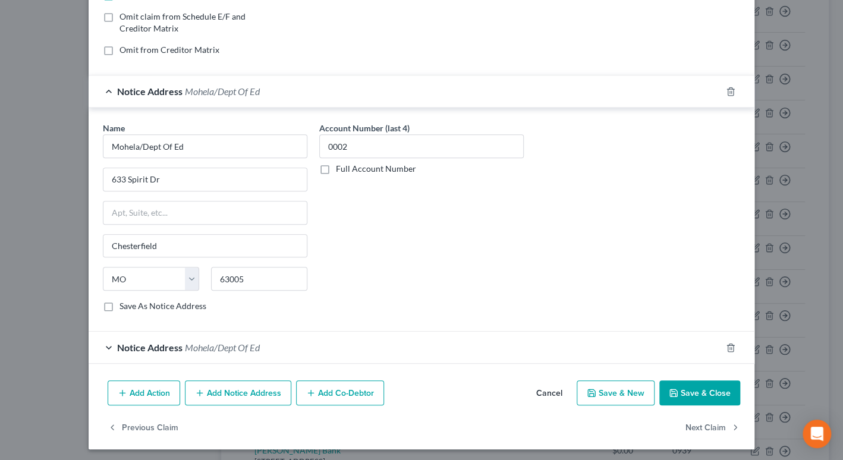
click at [152, 344] on span "Notice Address" at bounding box center [149, 347] width 65 height 11
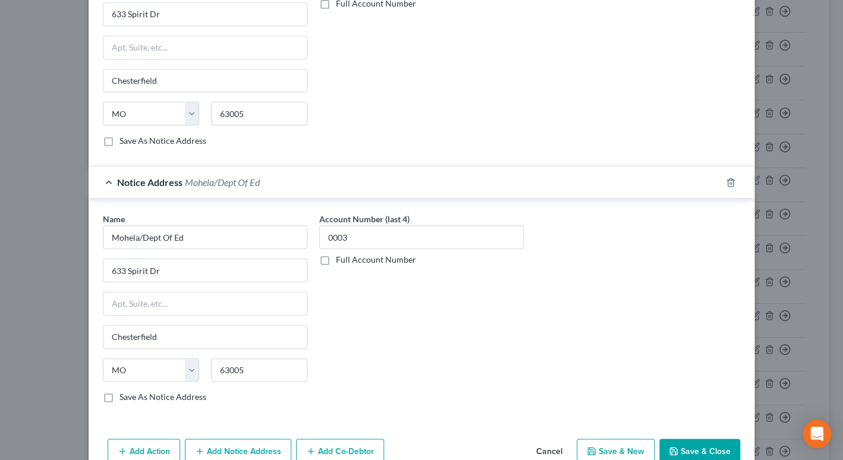
scroll to position [424, 0]
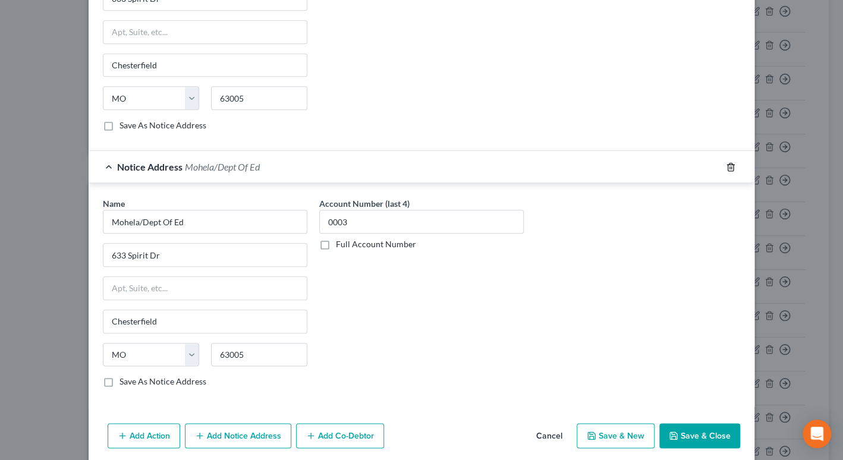
click at [726, 163] on icon "button" at bounding box center [731, 167] width 10 height 10
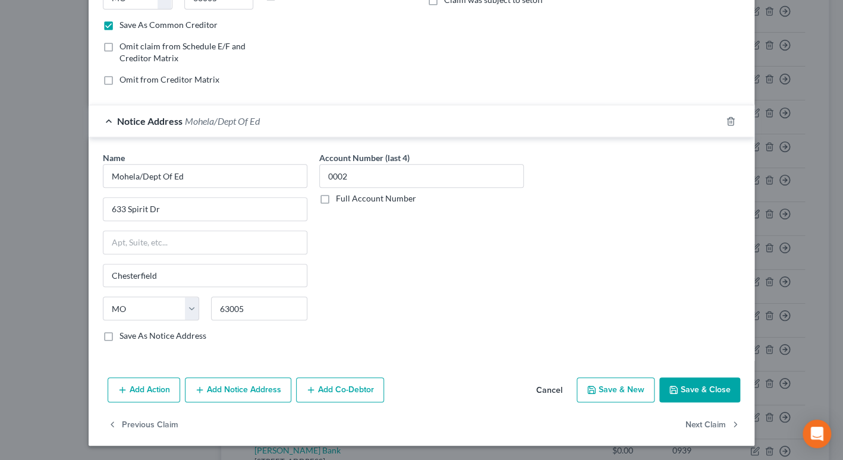
scroll to position [212, 0]
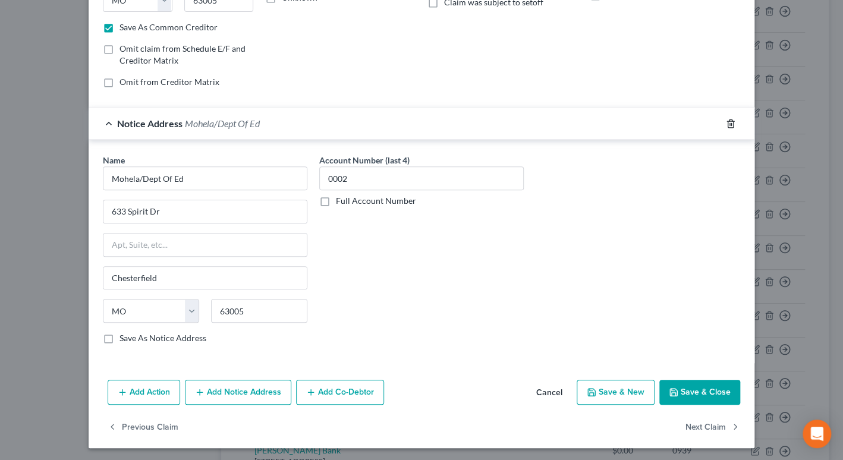
click at [729, 124] on icon "button" at bounding box center [730, 123] width 5 height 8
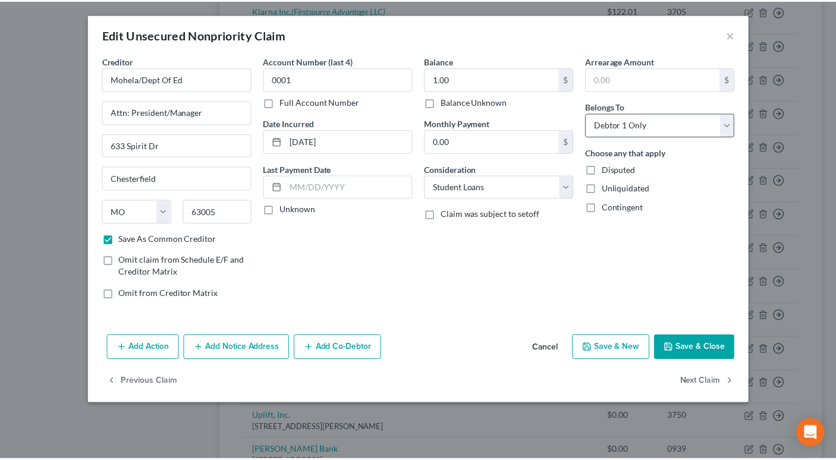
scroll to position [0, 0]
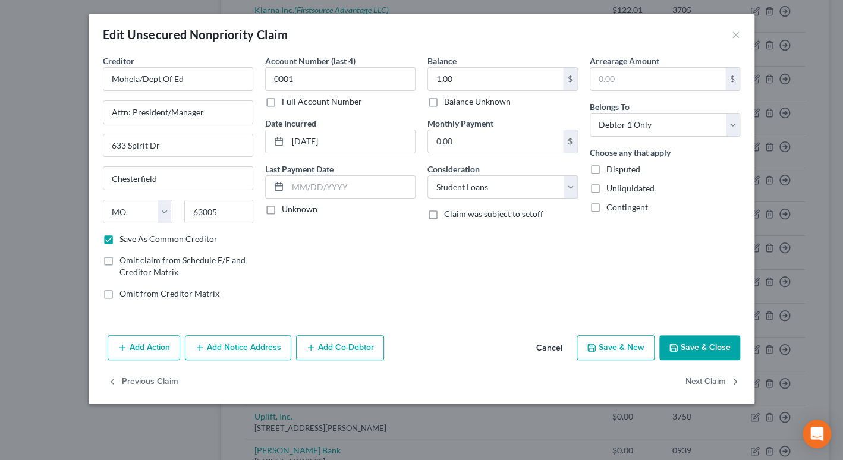
click at [715, 347] on button "Save & Close" at bounding box center [699, 347] width 81 height 25
checkbox input "false"
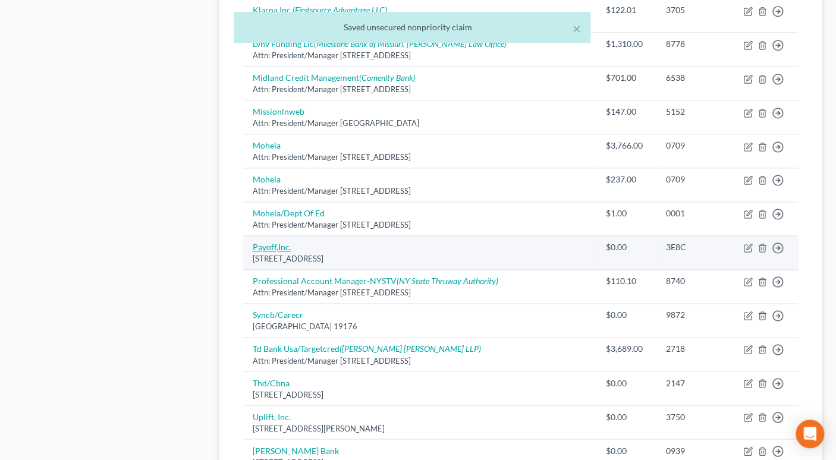
click at [275, 242] on link "Payoff,Inc." at bounding box center [272, 247] width 39 height 10
select select "4"
select select "0"
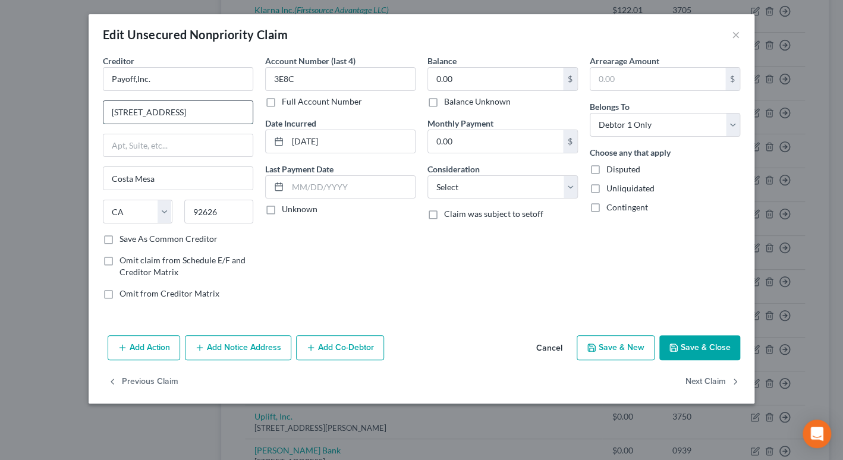
drag, startPoint x: 227, startPoint y: 117, endPoint x: 111, endPoint y: 112, distance: 116.6
click at [111, 112] on input "[STREET_ADDRESS]" at bounding box center [177, 112] width 149 height 23
click at [135, 144] on input "text" at bounding box center [177, 145] width 149 height 23
paste input "[STREET_ADDRESS]"
type input "[STREET_ADDRESS]"
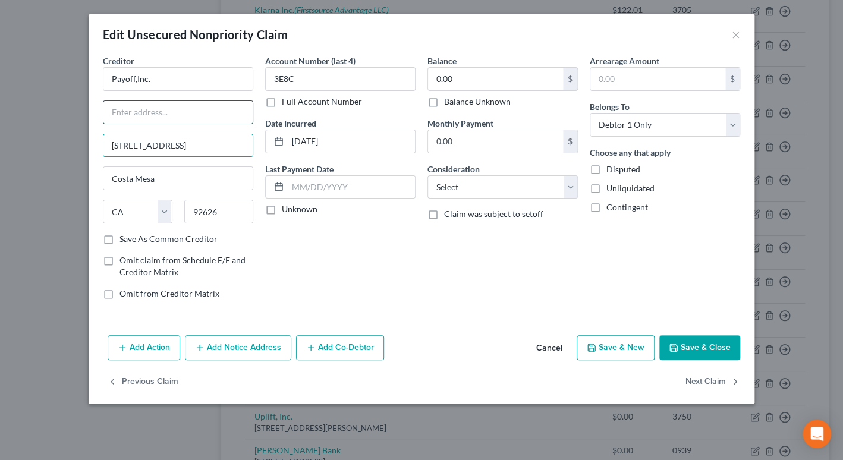
click at [121, 112] on input "text" at bounding box center [177, 112] width 149 height 23
type input "Attn: President/Manager"
click at [119, 239] on label "Save As Common Creditor" at bounding box center [168, 239] width 98 height 12
click at [124, 239] on input "Save As Common Creditor" at bounding box center [128, 237] width 8 height 8
checkbox input "true"
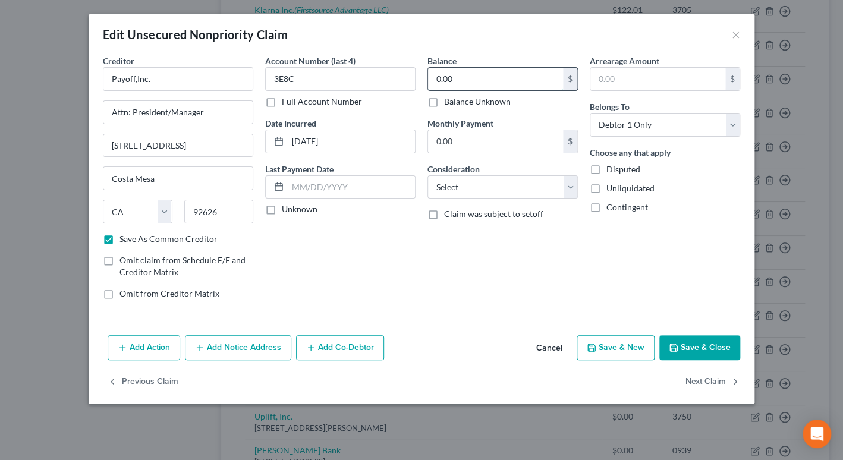
click at [430, 80] on input "0.00" at bounding box center [495, 79] width 135 height 23
click at [432, 77] on input "0.00" at bounding box center [495, 79] width 135 height 23
type input "1.00"
click at [707, 350] on button "Save & Close" at bounding box center [699, 347] width 81 height 25
checkbox input "false"
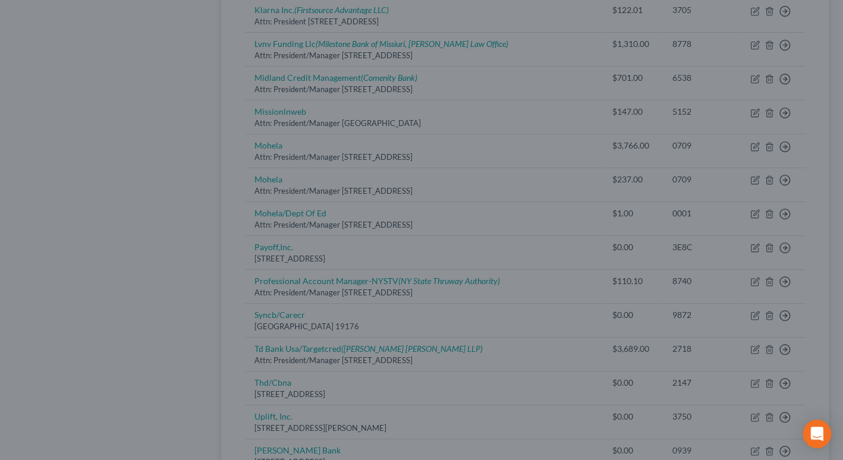
type input "0"
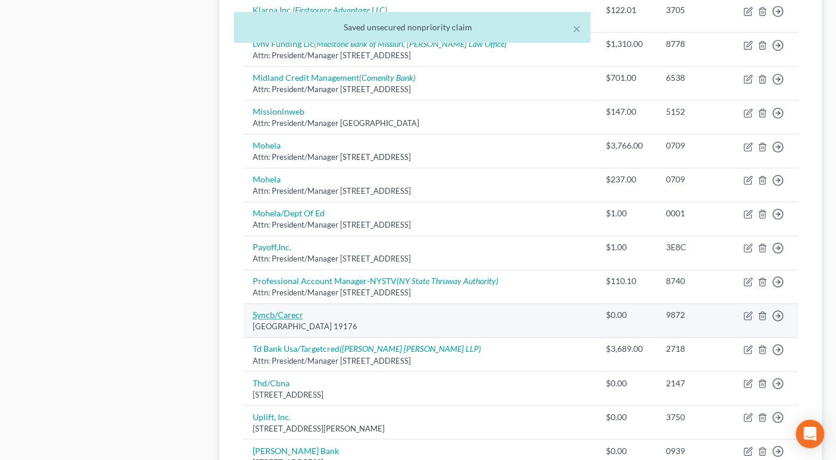
click at [283, 310] on link "Syncb/Carecr" at bounding box center [278, 315] width 51 height 10
select select "39"
select select "2"
select select "0"
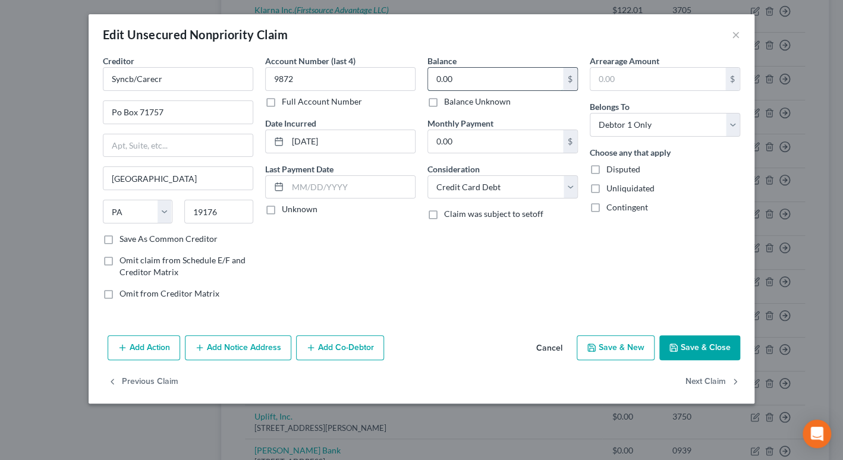
click at [433, 79] on input "0.00" at bounding box center [495, 79] width 135 height 23
click at [436, 81] on input "0.00" at bounding box center [495, 79] width 135 height 23
type input "1.00"
drag, startPoint x: 180, startPoint y: 106, endPoint x: 118, endPoint y: 108, distance: 61.8
click at [92, 111] on div "Creditor * Syncb/Carecr Po Box 71757 [GEOGRAPHIC_DATA] [US_STATE][GEOGRAPHIC_DA…" at bounding box center [422, 193] width 666 height 276
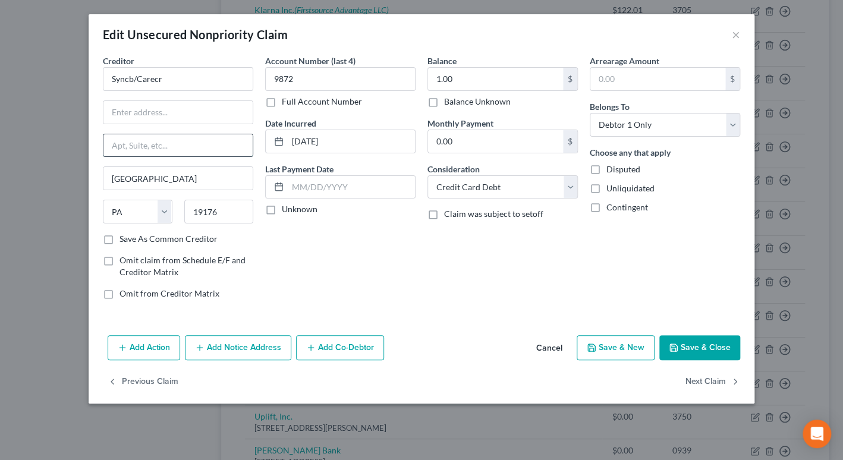
click at [128, 150] on input "text" at bounding box center [177, 145] width 149 height 23
paste input "Po Box 71757"
type input "Po Box 71757"
click at [119, 238] on label "Save As Common Creditor" at bounding box center [168, 239] width 98 height 12
click at [124, 238] on input "Save As Common Creditor" at bounding box center [128, 237] width 8 height 8
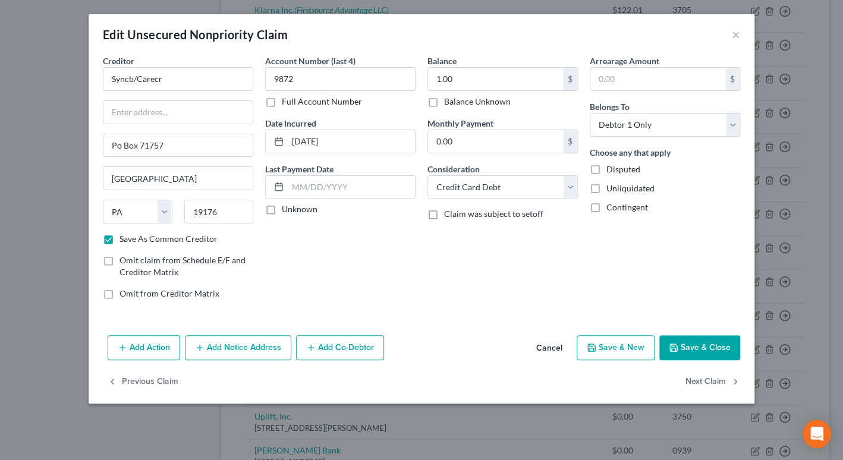
click at [691, 352] on button "Save & Close" at bounding box center [699, 347] width 81 height 25
checkbox input "false"
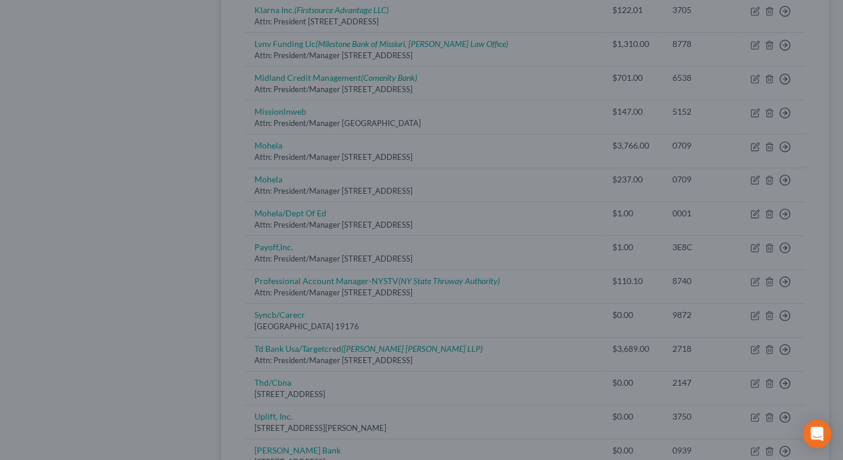
type input "0"
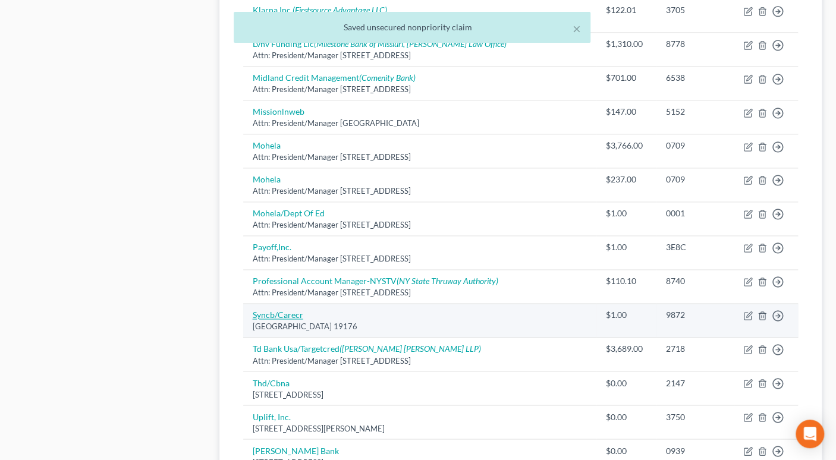
click at [284, 310] on link "Syncb/Carecr" at bounding box center [278, 315] width 51 height 10
select select "39"
select select "2"
select select "0"
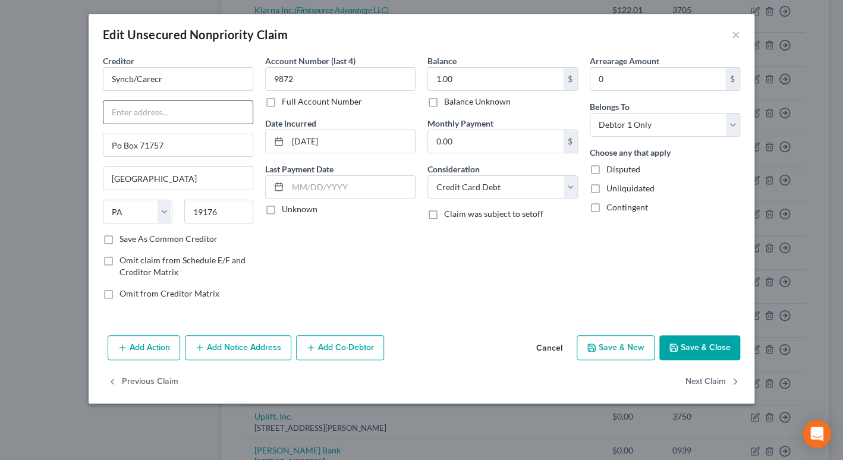
click at [112, 115] on input "text" at bounding box center [177, 112] width 149 height 23
type input "Attn: President/Manager"
click at [119, 238] on label "Save As Common Creditor" at bounding box center [168, 239] width 98 height 12
click at [124, 238] on input "Save As Common Creditor" at bounding box center [128, 237] width 8 height 8
click at [690, 342] on button "Save & Close" at bounding box center [699, 347] width 81 height 25
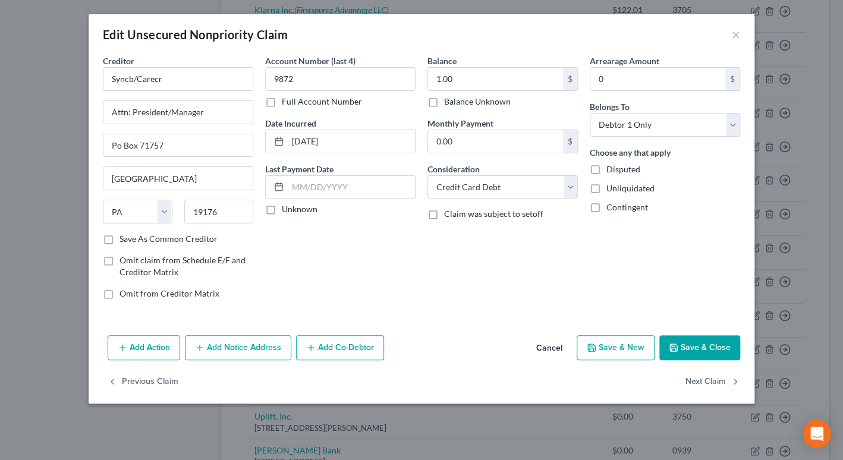
checkbox input "false"
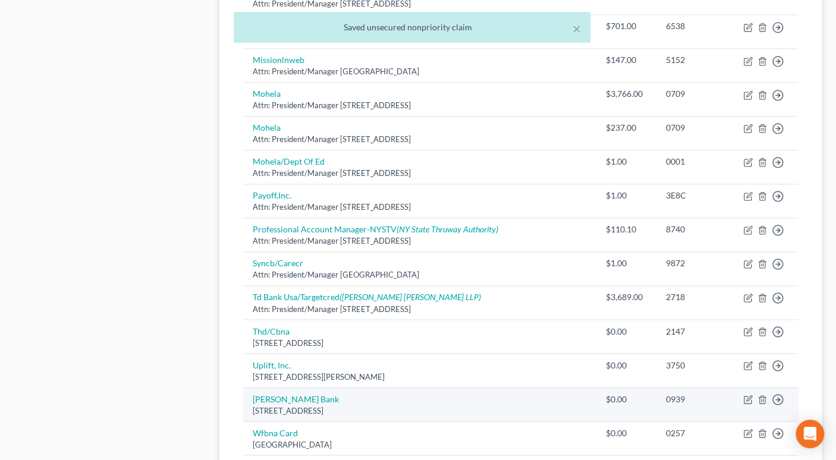
scroll to position [805, 0]
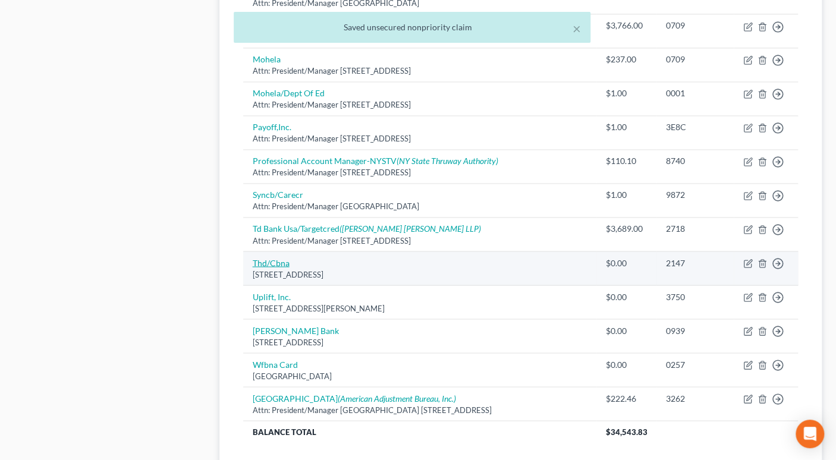
click at [268, 257] on link "Thd/Cbna" at bounding box center [271, 262] width 37 height 10
select select "43"
select select "2"
select select "0"
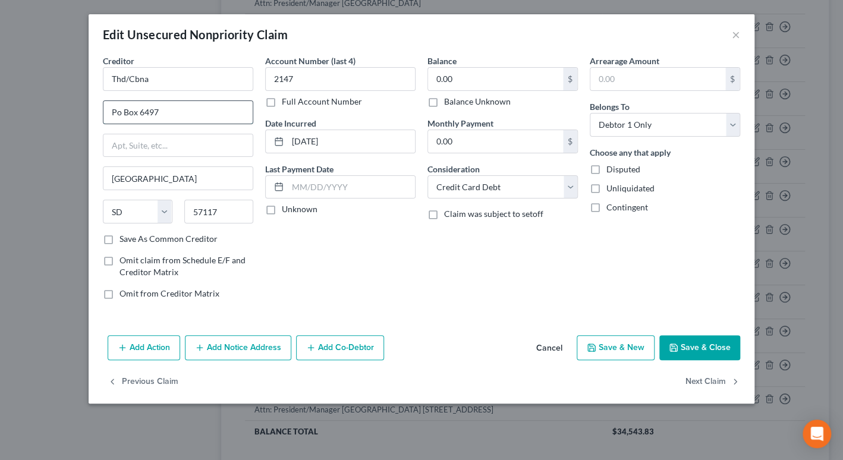
drag, startPoint x: 159, startPoint y: 110, endPoint x: 105, endPoint y: 114, distance: 54.8
click at [103, 113] on div "Po Box 6497" at bounding box center [178, 112] width 150 height 24
click at [122, 148] on input "text" at bounding box center [177, 145] width 149 height 23
paste input "Po Box 6497"
type input "Po Box 6497"
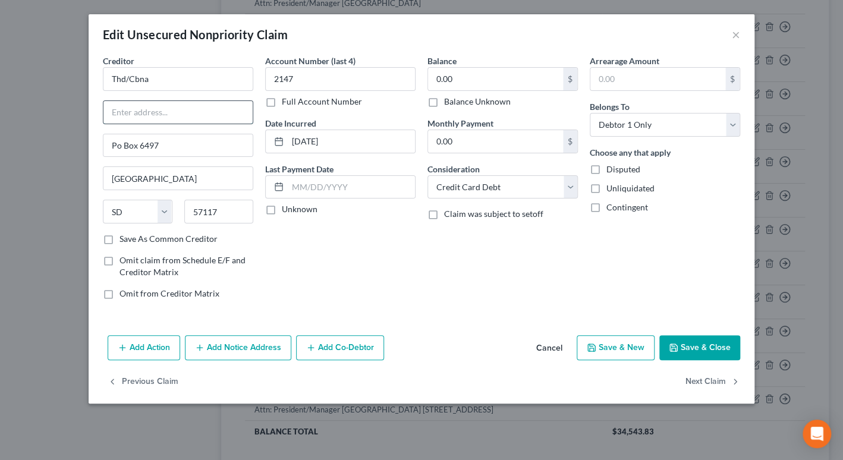
click at [129, 114] on input "text" at bounding box center [177, 112] width 149 height 23
type input "Attn: President/Manager"
click at [440, 83] on input "0.00" at bounding box center [495, 79] width 135 height 23
click at [439, 80] on input "0.00" at bounding box center [495, 79] width 135 height 23
type input "0"
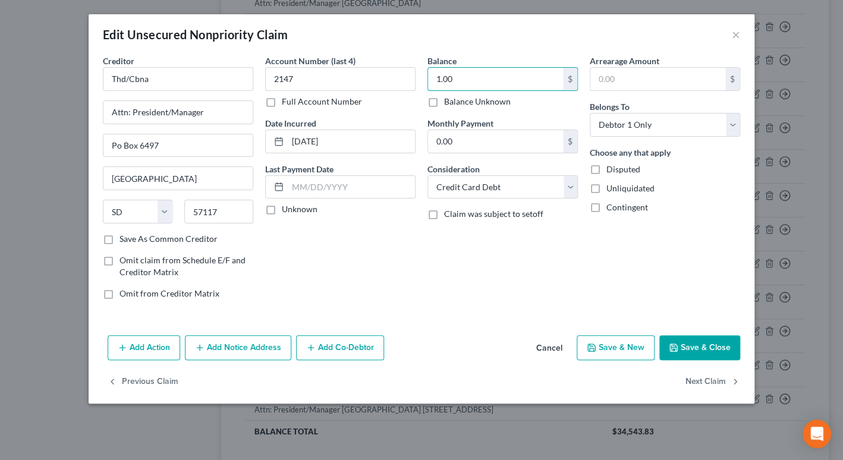
type input "1.00"
drag, startPoint x: 108, startPoint y: 238, endPoint x: 233, endPoint y: 248, distance: 125.8
click at [119, 238] on label "Save As Common Creditor" at bounding box center [168, 239] width 98 height 12
click at [124, 238] on input "Save As Common Creditor" at bounding box center [128, 237] width 8 height 8
click at [700, 349] on button "Save & Close" at bounding box center [699, 347] width 81 height 25
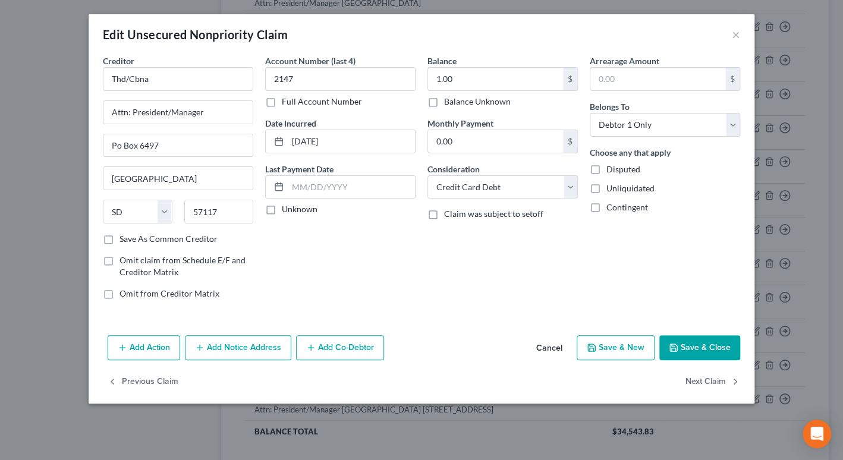
checkbox input "false"
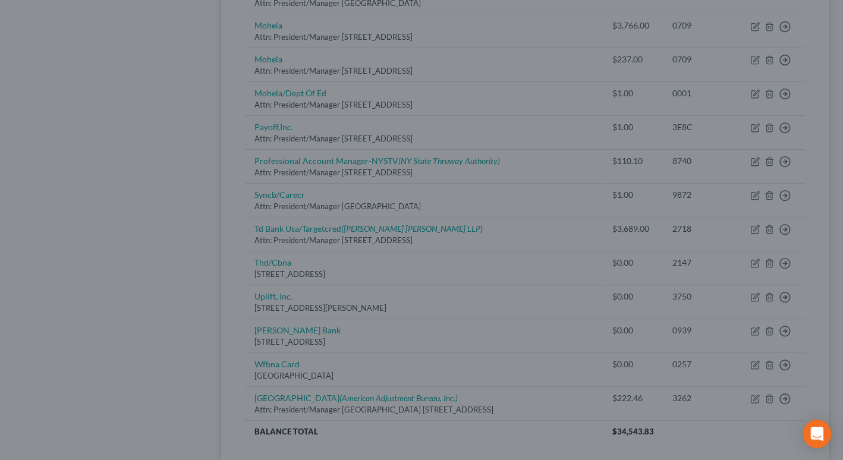
type input "0"
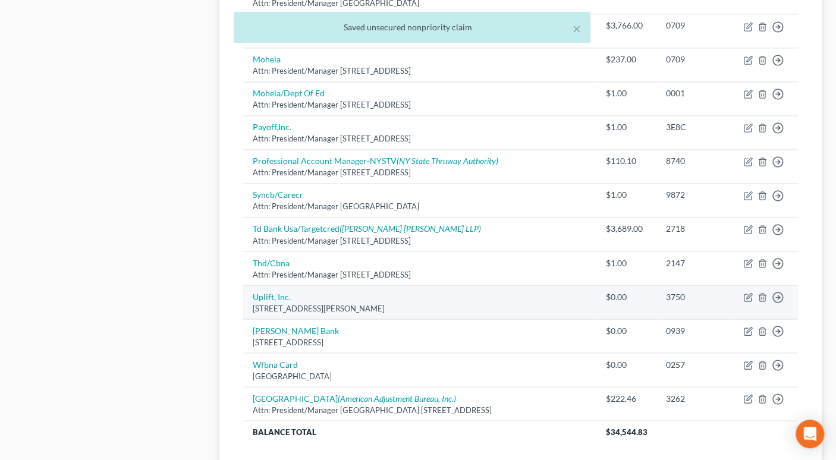
scroll to position [807, 0]
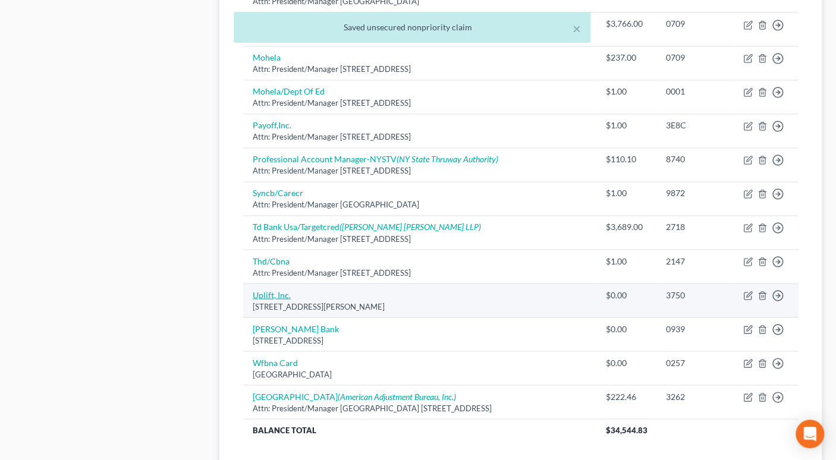
click at [272, 289] on link "Uplift, Inc." at bounding box center [272, 294] width 38 height 10
select select "4"
select select "0"
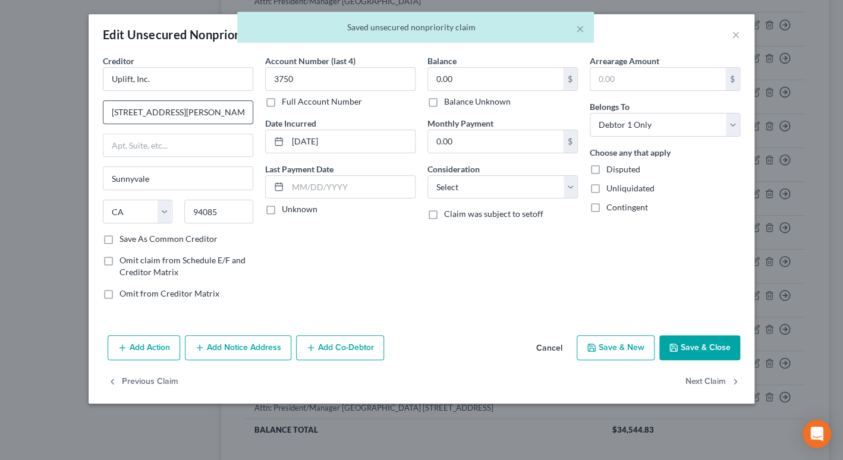
drag, startPoint x: 189, startPoint y: 110, endPoint x: 112, endPoint y: 119, distance: 77.8
click at [77, 115] on div "Edit Unsecured Nonpriority Claim × Creditor * Uplift, Inc. [STREET_ADDRESS][GEO…" at bounding box center [421, 230] width 843 height 460
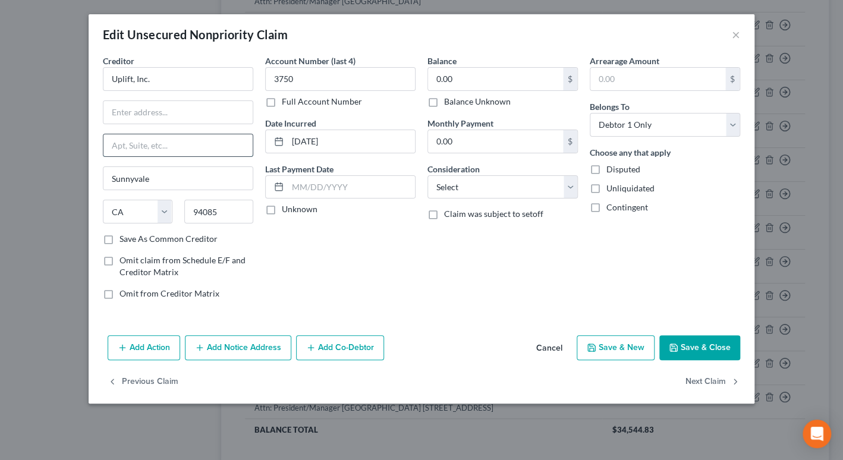
click at [126, 149] on input "text" at bounding box center [177, 145] width 149 height 23
paste input "[STREET_ADDRESS][PERSON_NAME]"
type input "[STREET_ADDRESS][PERSON_NAME]"
click at [133, 115] on input "text" at bounding box center [177, 112] width 149 height 23
type input "Attn: President/Manager"
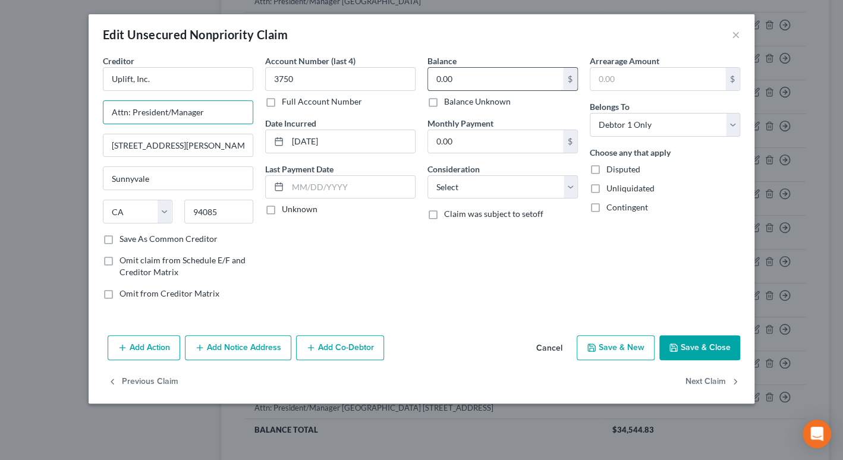
click at [438, 83] on input "0.00" at bounding box center [495, 79] width 135 height 23
type input "1.00"
click at [119, 237] on label "Save As Common Creditor" at bounding box center [168, 239] width 98 height 12
click at [124, 237] on input "Save As Common Creditor" at bounding box center [128, 237] width 8 height 8
click at [697, 348] on button "Save & Close" at bounding box center [699, 347] width 81 height 25
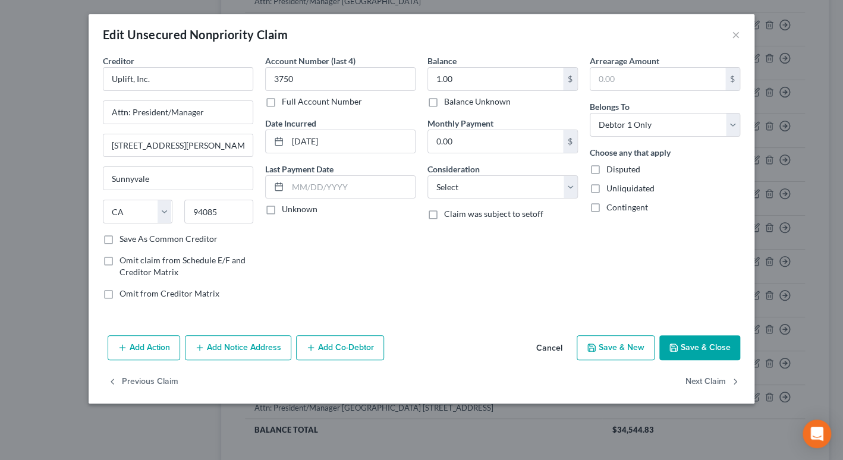
checkbox input "false"
type input "0"
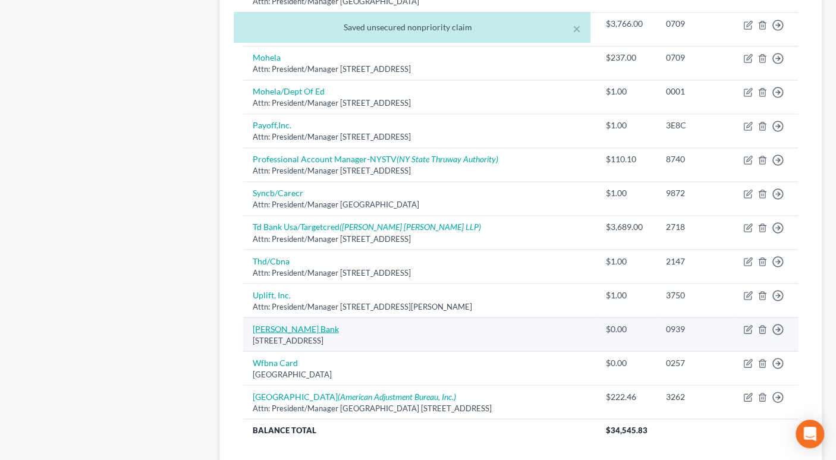
click at [289, 323] on link "[PERSON_NAME] Bank" at bounding box center [296, 328] width 86 height 10
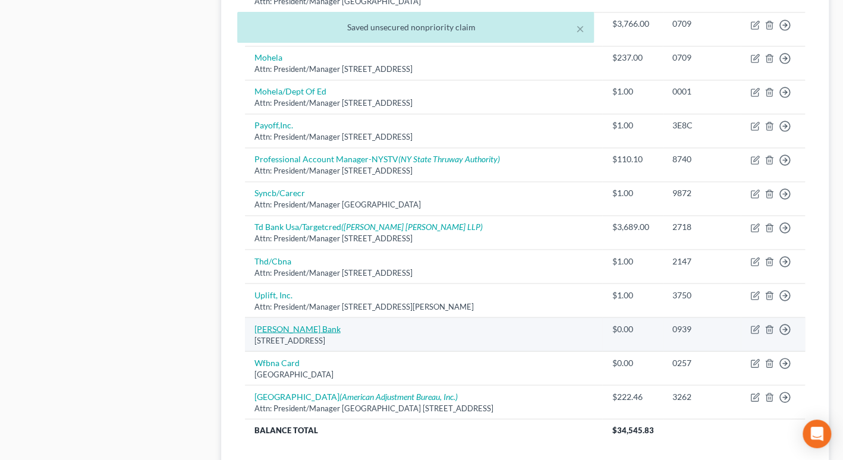
select select "6"
select select "0"
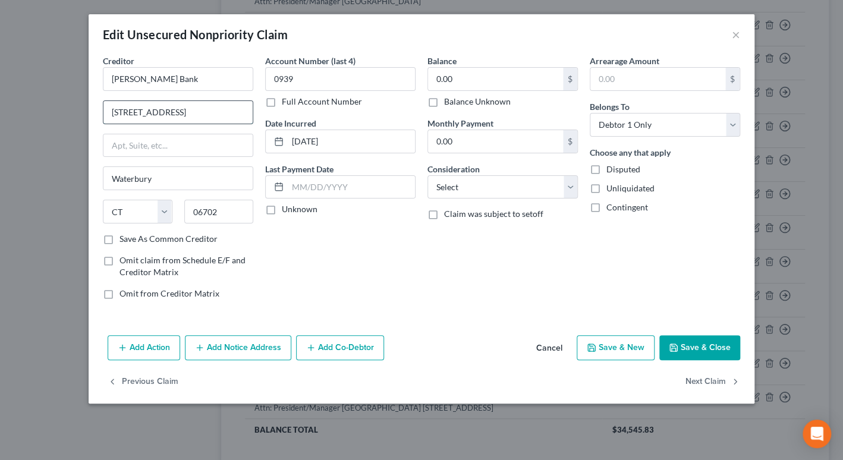
drag, startPoint x: 193, startPoint y: 118, endPoint x: 125, endPoint y: 112, distance: 67.4
click at [73, 115] on div "Edit Unsecured Nonpriority Claim × Creditor * [PERSON_NAME] Bank [STREET_ADDRES…" at bounding box center [421, 230] width 843 height 460
click at [142, 150] on input "text" at bounding box center [177, 145] width 149 height 23
paste input "[STREET_ADDRESS]"
type input "[STREET_ADDRESS]"
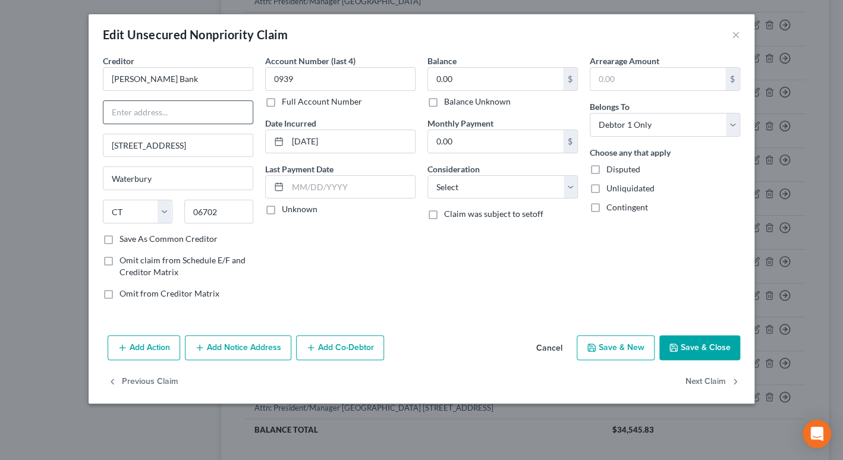
click at [141, 108] on input "text" at bounding box center [177, 112] width 149 height 23
type input "Attn: President/Manager"
drag, startPoint x: 467, startPoint y: 82, endPoint x: 428, endPoint y: 81, distance: 38.7
click at [428, 84] on input "0.00" at bounding box center [495, 79] width 135 height 23
type input "1.00"
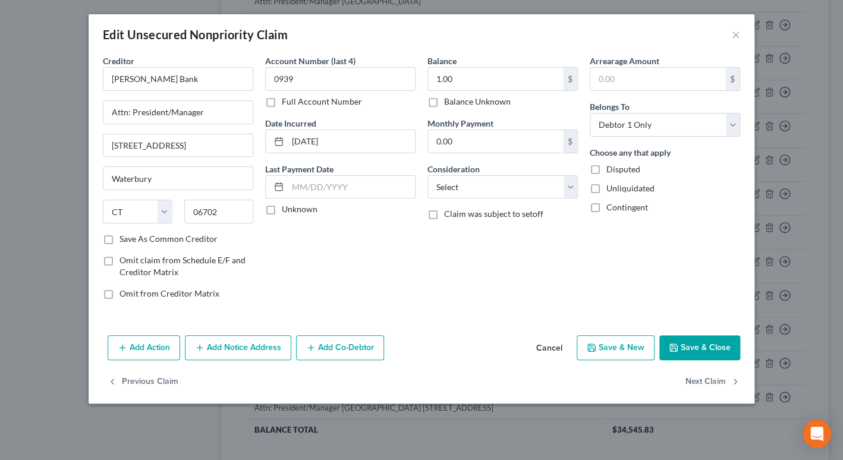
drag, startPoint x: 701, startPoint y: 349, endPoint x: 399, endPoint y: 311, distance: 304.3
click at [462, 342] on div "Add Action Add Notice Address Add Co-Debtor Cancel Save & New Save & Close" at bounding box center [422, 349] width 666 height 39
drag, startPoint x: 105, startPoint y: 238, endPoint x: 222, endPoint y: 259, distance: 118.9
click at [119, 238] on label "Save As Common Creditor" at bounding box center [168, 239] width 98 height 12
click at [124, 238] on input "Save As Common Creditor" at bounding box center [128, 237] width 8 height 8
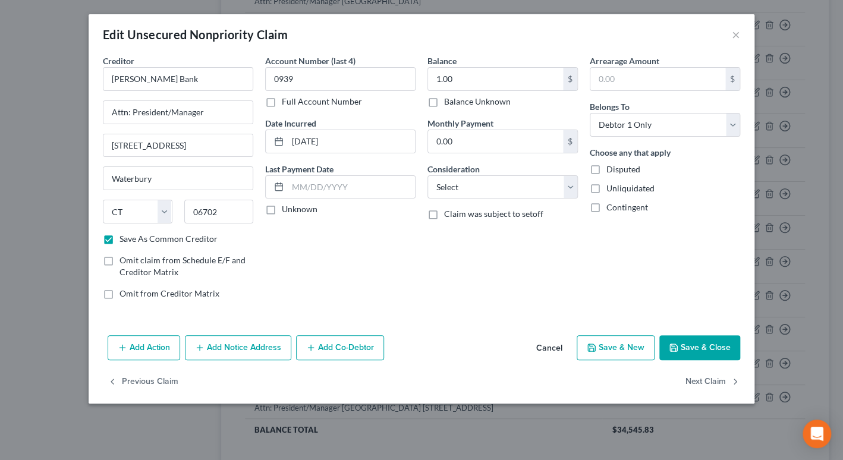
click at [688, 347] on button "Save & Close" at bounding box center [699, 347] width 81 height 25
checkbox input "false"
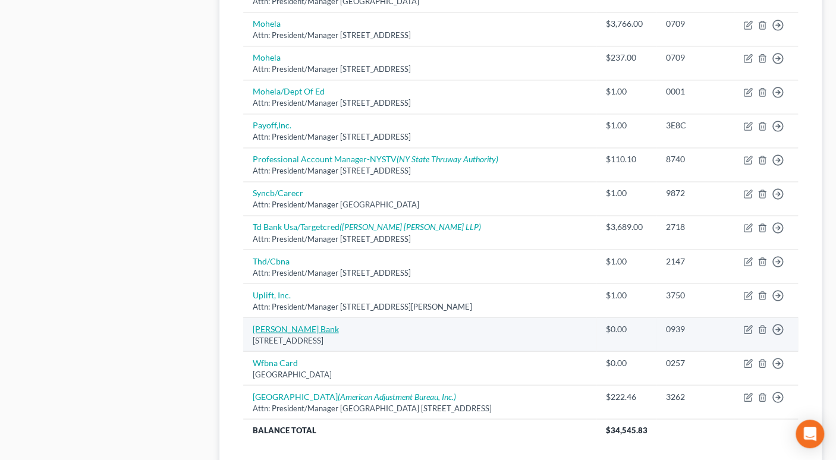
click at [292, 323] on link "[PERSON_NAME] Bank" at bounding box center [296, 328] width 86 height 10
select select "6"
select select "0"
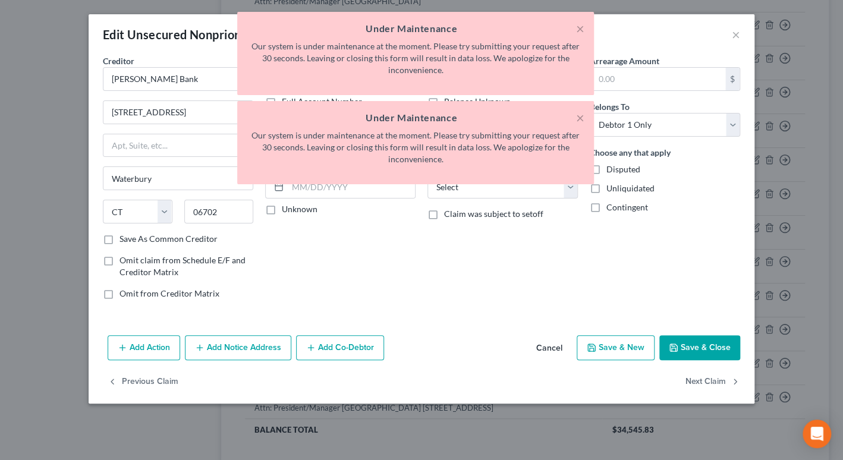
drag, startPoint x: 177, startPoint y: 109, endPoint x: 146, endPoint y: 126, distance: 35.4
click at [144, 114] on div "× Under Maintenance Our system is under maintenance at the moment. Please try s…" at bounding box center [415, 101] width 843 height 178
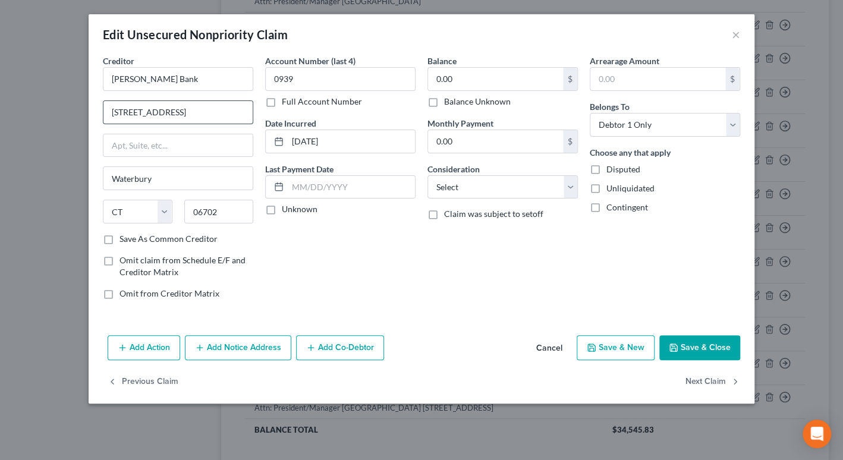
click at [188, 114] on input "[STREET_ADDRESS]" at bounding box center [177, 112] width 149 height 23
drag, startPoint x: 112, startPoint y: 112, endPoint x: 158, endPoint y: 110, distance: 45.8
click at [200, 110] on input "[STREET_ADDRESS]" at bounding box center [177, 112] width 149 height 23
click at [121, 143] on input "text" at bounding box center [177, 145] width 149 height 23
paste input "[STREET_ADDRESS]"
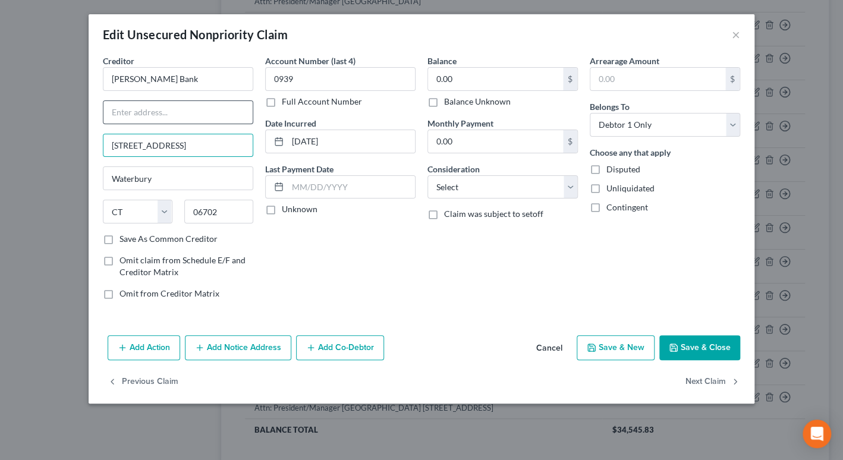
type input "[STREET_ADDRESS]"
click at [131, 112] on input "text" at bounding box center [177, 112] width 149 height 23
type input "Attn: President"
click at [119, 238] on label "Save As Common Creditor" at bounding box center [168, 239] width 98 height 12
click at [124, 238] on input "Save As Common Creditor" at bounding box center [128, 237] width 8 height 8
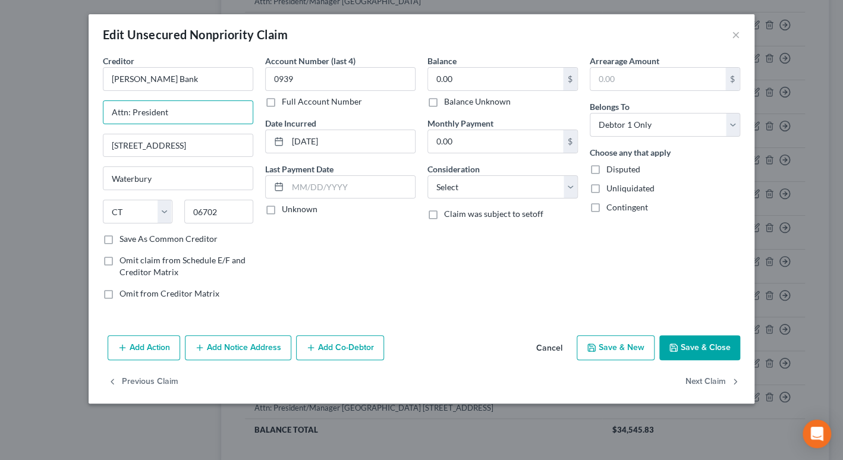
checkbox input "true"
click at [430, 83] on input "0.00" at bounding box center [495, 79] width 135 height 23
type input "1.00"
click at [701, 347] on button "Save & Close" at bounding box center [699, 347] width 81 height 25
checkbox input "false"
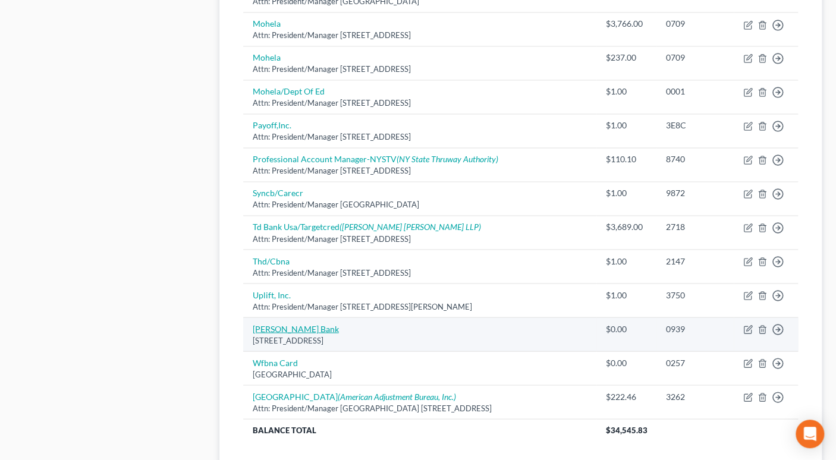
click at [289, 323] on link "[PERSON_NAME] Bank" at bounding box center [296, 328] width 86 height 10
select select "6"
select select "0"
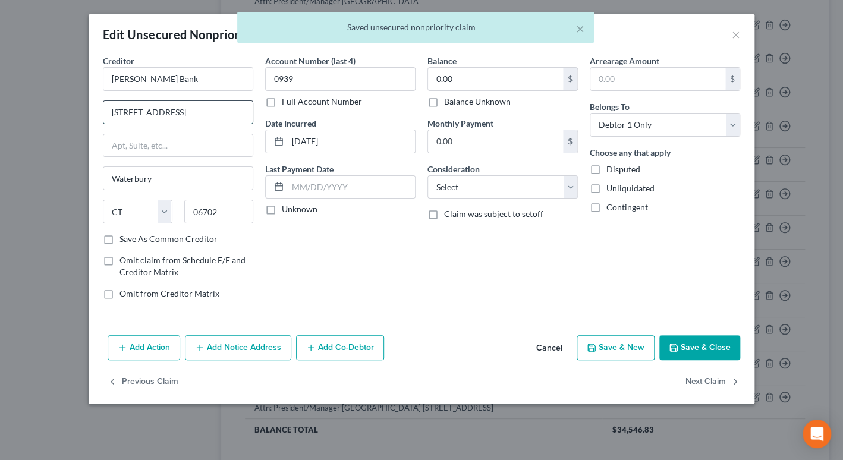
drag, startPoint x: 181, startPoint y: 112, endPoint x: 158, endPoint y: 117, distance: 24.1
click at [157, 117] on input "[STREET_ADDRESS]" at bounding box center [177, 112] width 149 height 23
click at [193, 114] on input "[STREET_ADDRESS]" at bounding box center [177, 112] width 149 height 23
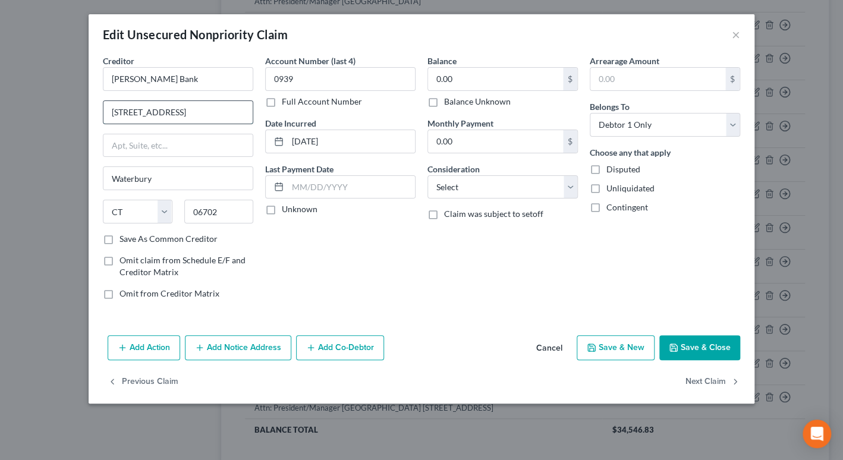
drag, startPoint x: 190, startPoint y: 111, endPoint x: 118, endPoint y: 110, distance: 71.9
click at [89, 110] on div "Creditor * [PERSON_NAME] Bank [GEOGRAPHIC_DATA] [US_STATE][GEOGRAPHIC_DATA] AZ …" at bounding box center [422, 193] width 666 height 276
click at [124, 148] on input "text" at bounding box center [177, 145] width 149 height 23
paste input "[STREET_ADDRESS]"
type input "[STREET_ADDRESS]"
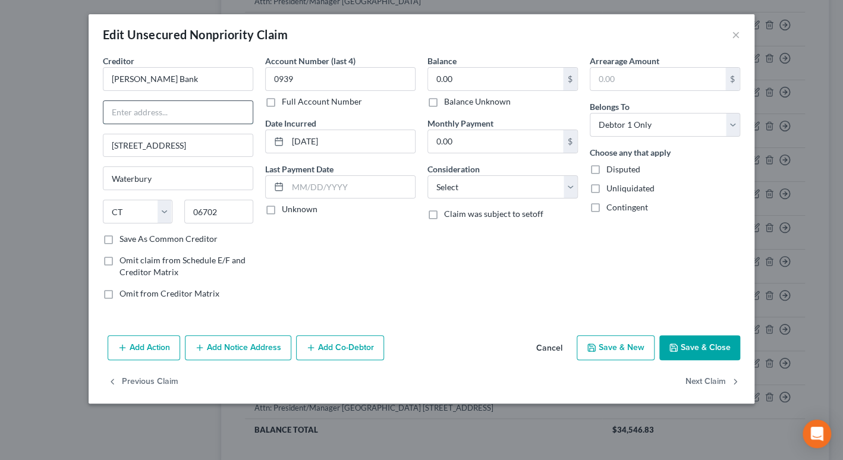
click at [121, 117] on input "text" at bounding box center [177, 112] width 149 height 23
type input "Attn: President/Manager"
click at [119, 240] on label "Save As Common Creditor" at bounding box center [168, 239] width 98 height 12
click at [124, 240] on input "Save As Common Creditor" at bounding box center [128, 237] width 8 height 8
click at [704, 352] on button "Save & Close" at bounding box center [699, 347] width 81 height 25
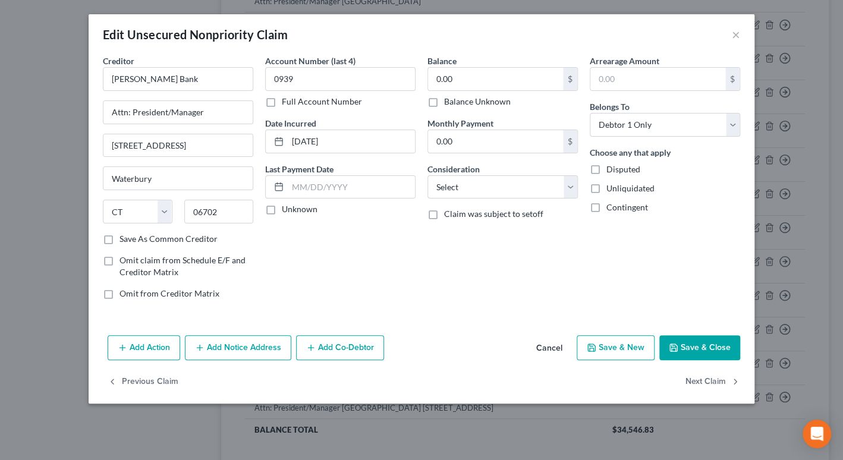
checkbox input "false"
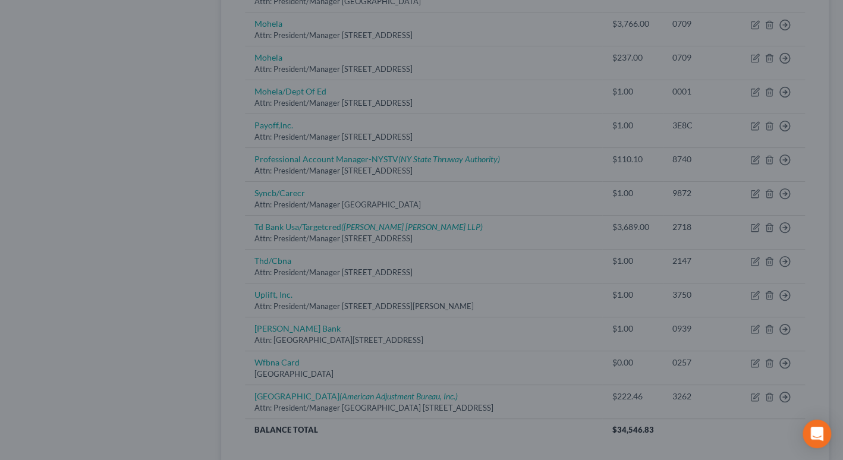
type input "0"
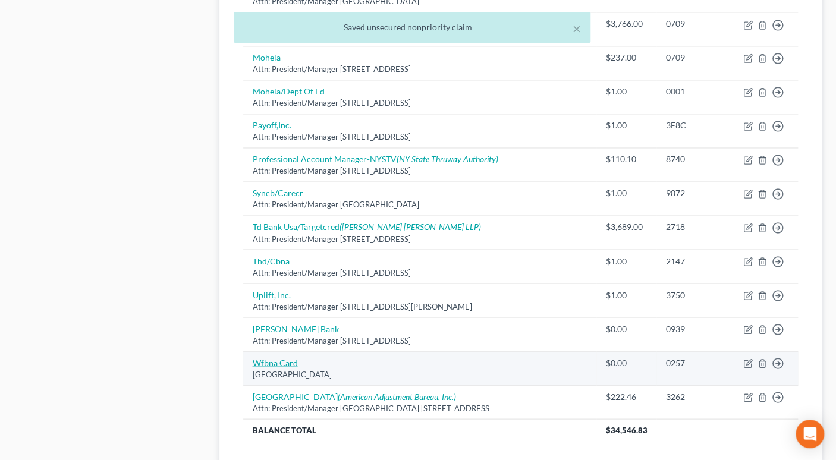
click at [276, 357] on link "Wfbna Card" at bounding box center [275, 362] width 45 height 10
select select "24"
select select "2"
select select "0"
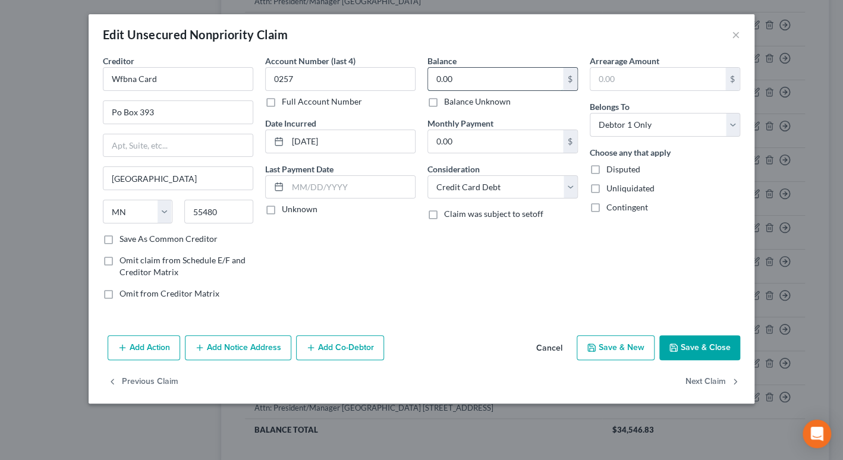
click at [435, 78] on input "0.00" at bounding box center [495, 79] width 135 height 23
type input "1.00"
drag, startPoint x: 178, startPoint y: 112, endPoint x: 137, endPoint y: 102, distance: 42.7
click at [92, 119] on div "Creditor * Wfbna Card Po Box 393 [GEOGRAPHIC_DATA] [US_STATE] AK AR [GEOGRAPHIC…" at bounding box center [422, 193] width 666 height 276
drag, startPoint x: 165, startPoint y: 111, endPoint x: 106, endPoint y: 114, distance: 58.9
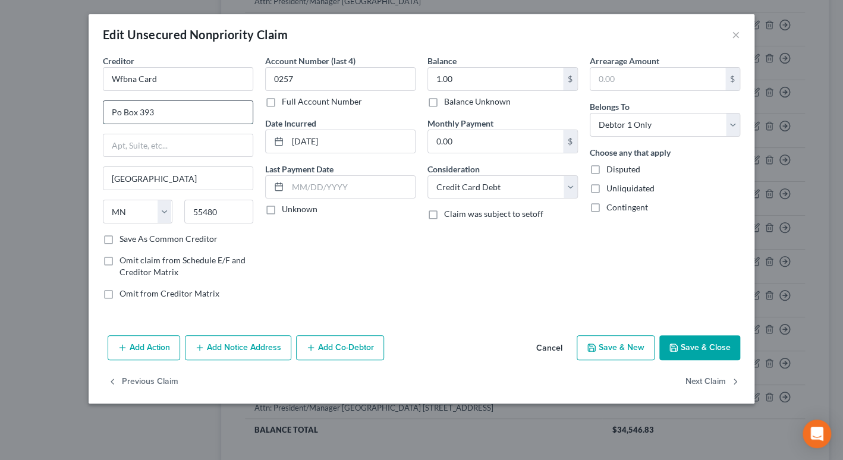
click at [91, 117] on div "Creditor * Wfbna Card Po Box 393 [GEOGRAPHIC_DATA] [US_STATE] AK AR [GEOGRAPHIC…" at bounding box center [422, 193] width 666 height 276
click at [128, 146] on input "text" at bounding box center [177, 145] width 149 height 23
paste input "Po Box 393"
type input "Po Box 393"
click at [130, 112] on input "text" at bounding box center [177, 112] width 149 height 23
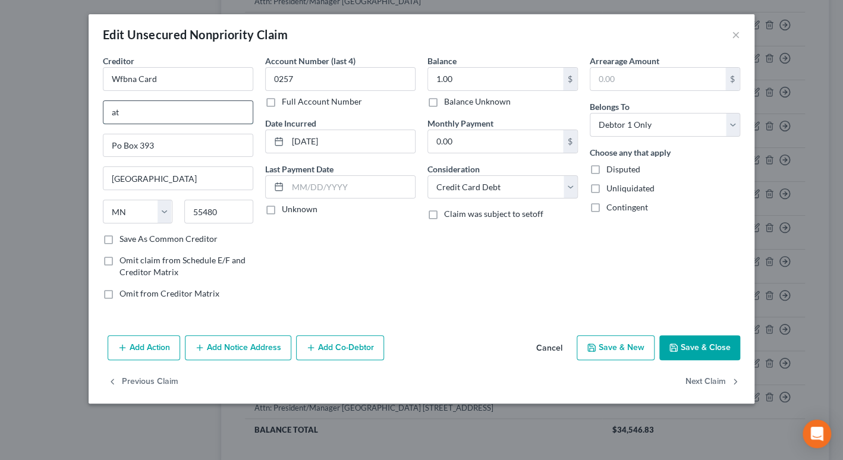
type input "Attn: President/Manager"
click at [119, 237] on label "Save As Common Creditor" at bounding box center [168, 239] width 98 height 12
click at [124, 237] on input "Save As Common Creditor" at bounding box center [128, 237] width 8 height 8
click at [708, 353] on button "Save & Close" at bounding box center [699, 347] width 81 height 25
checkbox input "false"
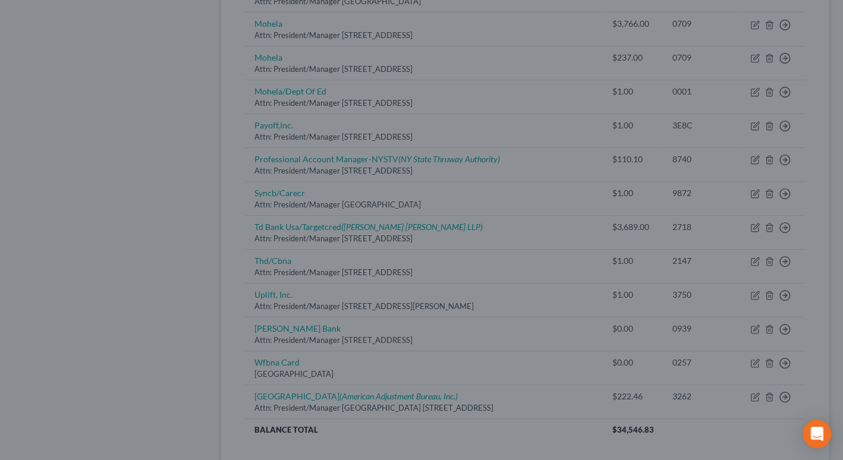
type input "0"
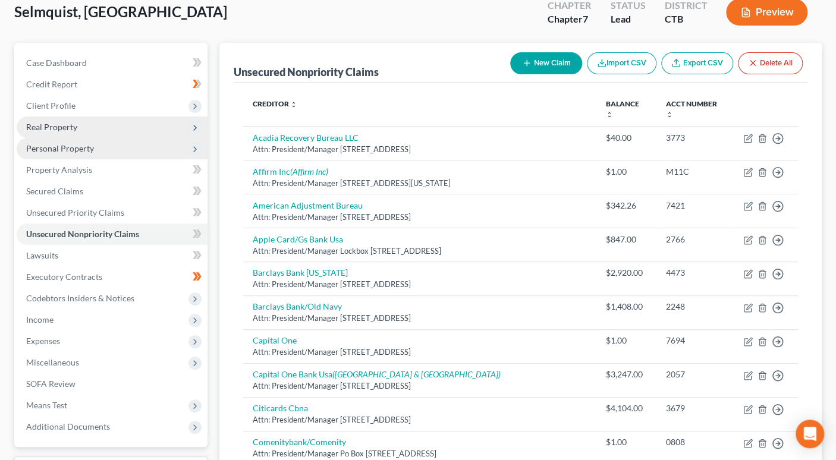
scroll to position [71, 0]
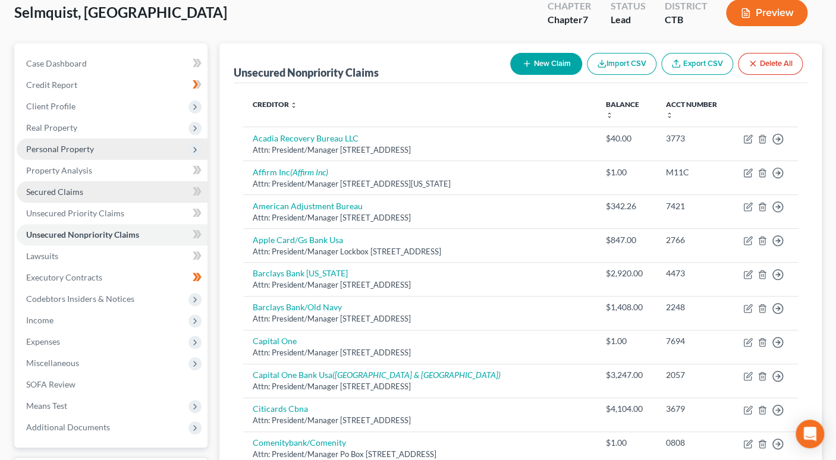
click at [83, 189] on link "Secured Claims" at bounding box center [112, 191] width 191 height 21
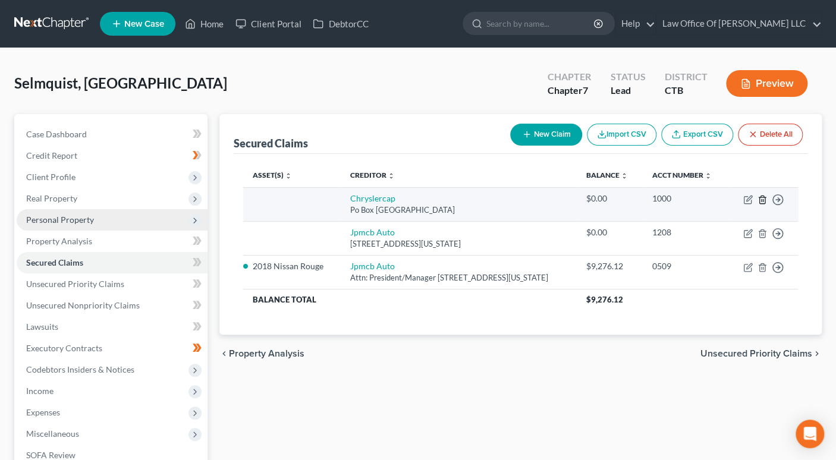
click at [763, 200] on icon "button" at bounding box center [762, 200] width 10 height 10
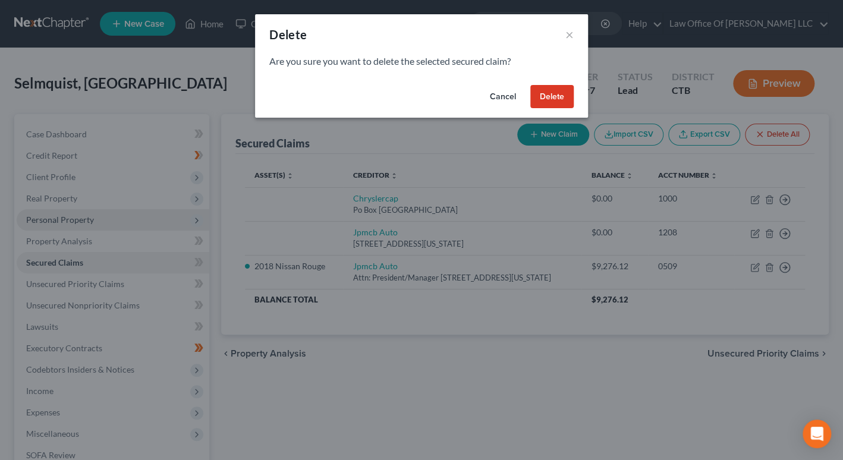
click at [552, 100] on button "Delete" at bounding box center [551, 97] width 43 height 24
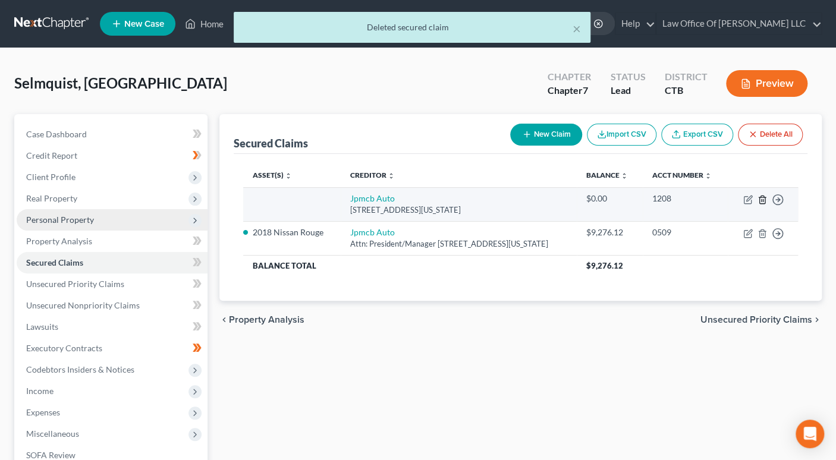
click at [762, 199] on icon "button" at bounding box center [762, 200] width 10 height 10
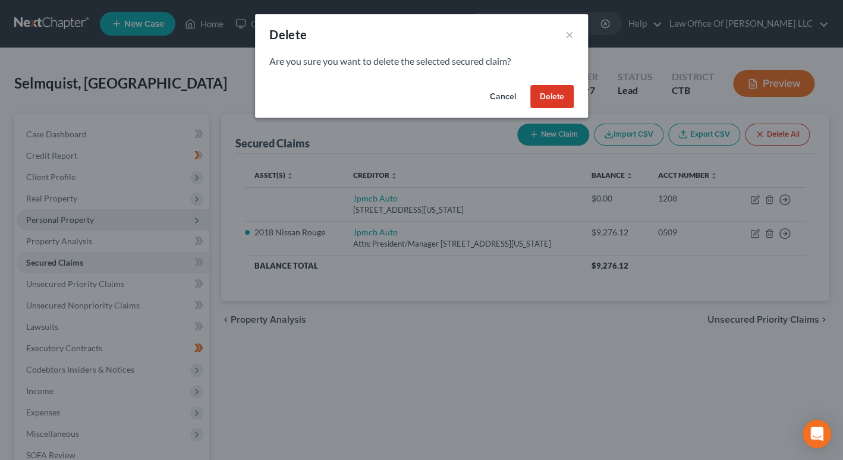
click at [556, 101] on button "Delete" at bounding box center [551, 97] width 43 height 24
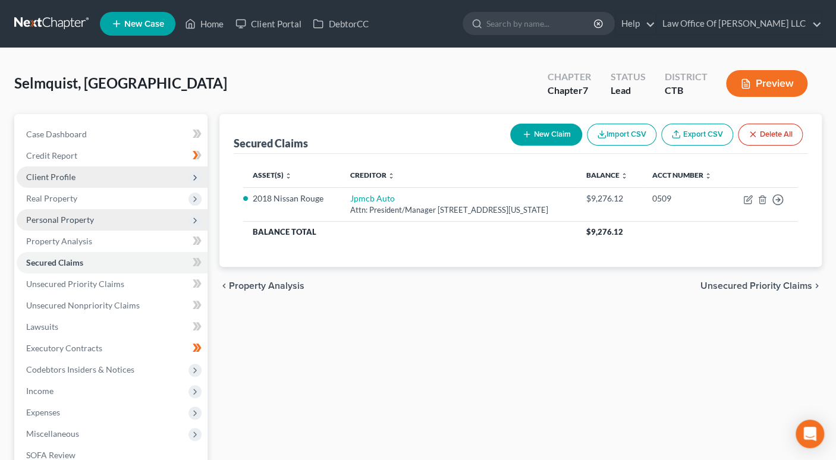
click at [55, 178] on span "Client Profile" at bounding box center [50, 177] width 49 height 10
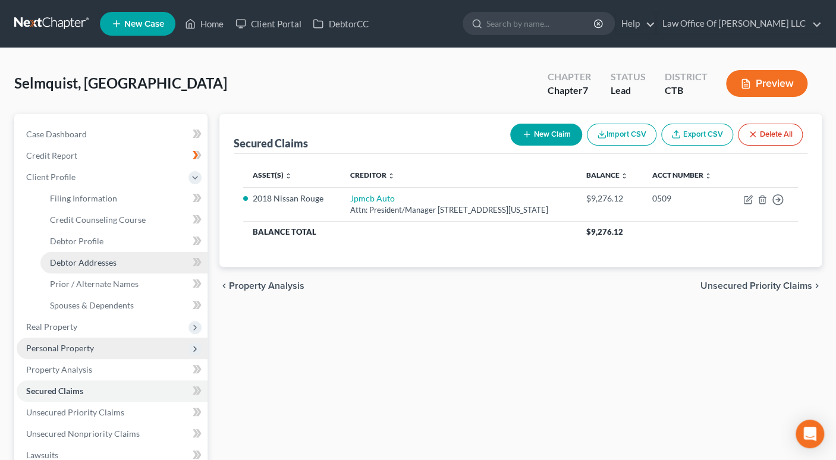
click at [78, 269] on link "Debtor Addresses" at bounding box center [123, 262] width 167 height 21
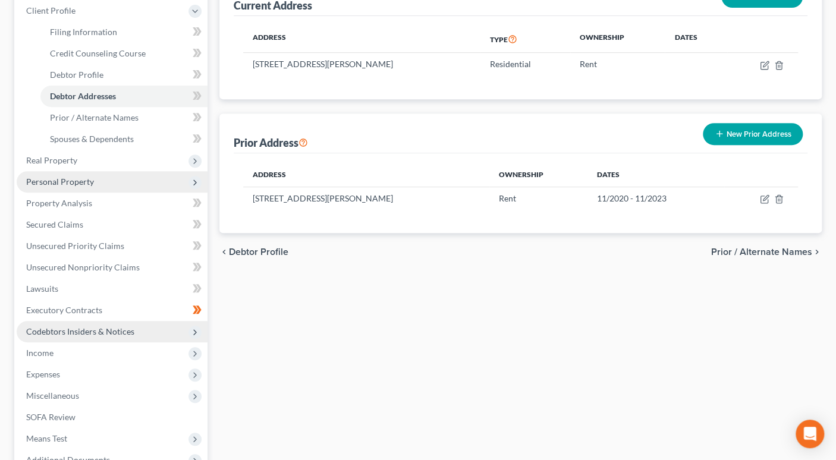
scroll to position [180, 0]
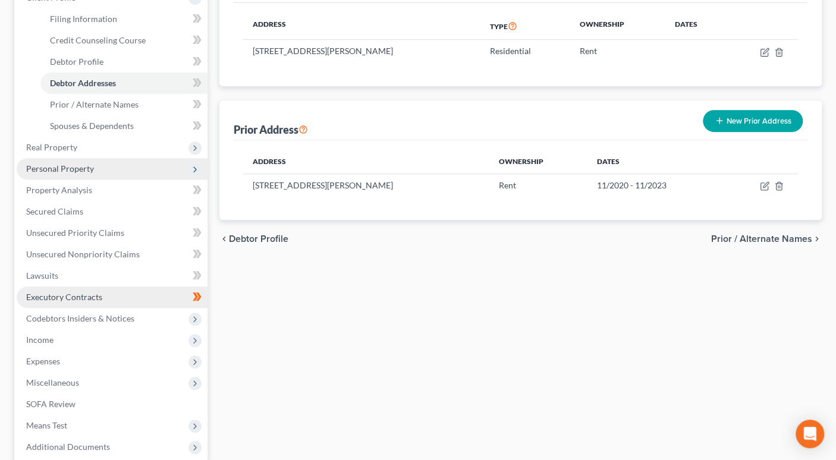
click at [135, 298] on link "Executory Contracts" at bounding box center [112, 297] width 191 height 21
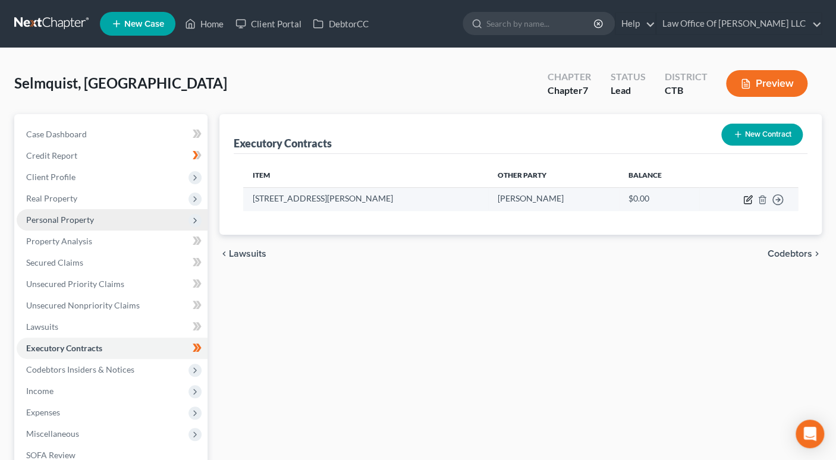
click at [746, 200] on icon "button" at bounding box center [748, 198] width 5 height 5
select select "3"
select select "6"
select select "0"
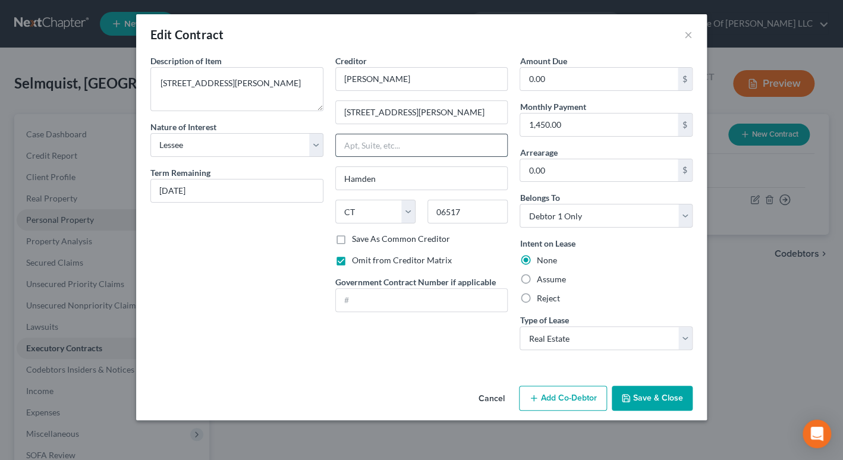
click at [369, 146] on input "text" at bounding box center [422, 145] width 172 height 23
click at [281, 333] on div "Description of non-residential real property * Description of Item * [STREET_AD…" at bounding box center [236, 207] width 185 height 305
click at [634, 398] on button "Save & Close" at bounding box center [652, 398] width 81 height 25
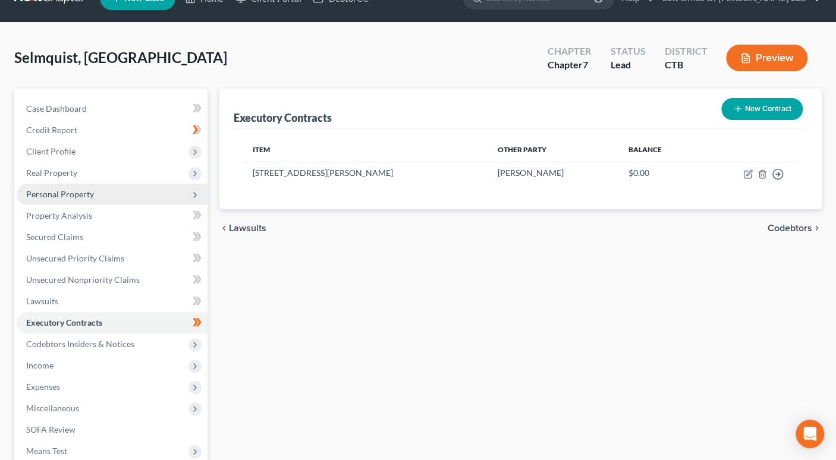
scroll to position [171, 0]
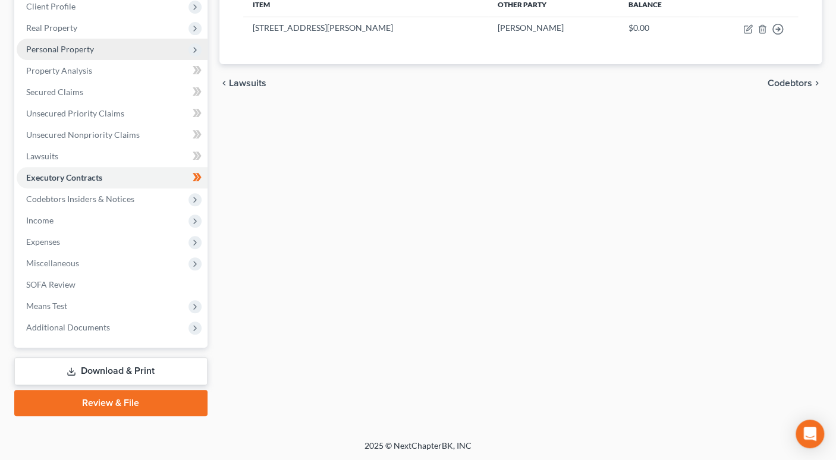
click at [144, 375] on link "Download & Print" at bounding box center [110, 371] width 193 height 28
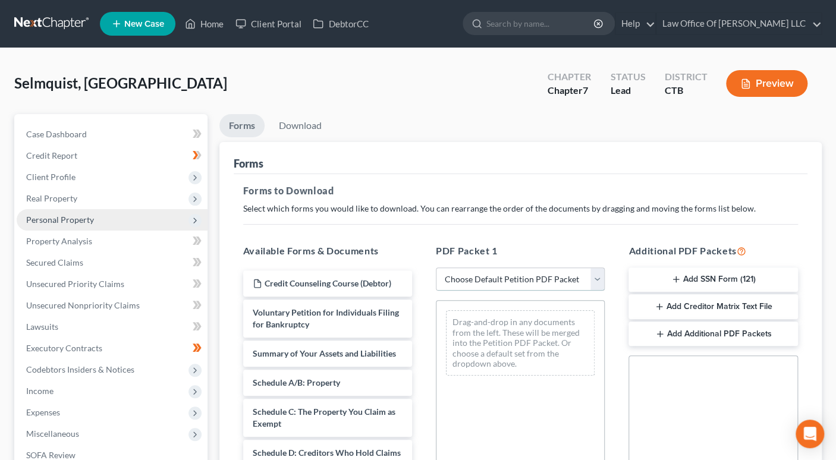
click at [600, 282] on select "Choose Default Petition PDF Packet Complete Bankruptcy Petition (all forms and …" at bounding box center [520, 279] width 169 height 24
select select "0"
click at [436, 267] on select "Choose Default Petition PDF Packet Complete Bankruptcy Petition (all forms and …" at bounding box center [520, 279] width 169 height 24
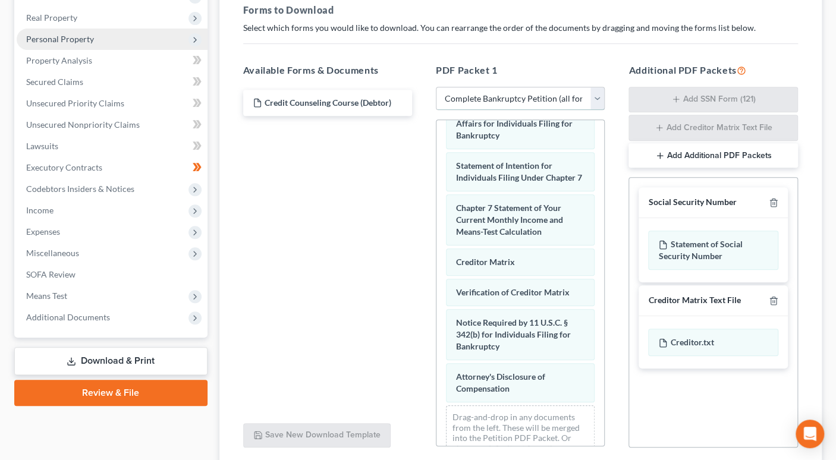
scroll to position [273, 0]
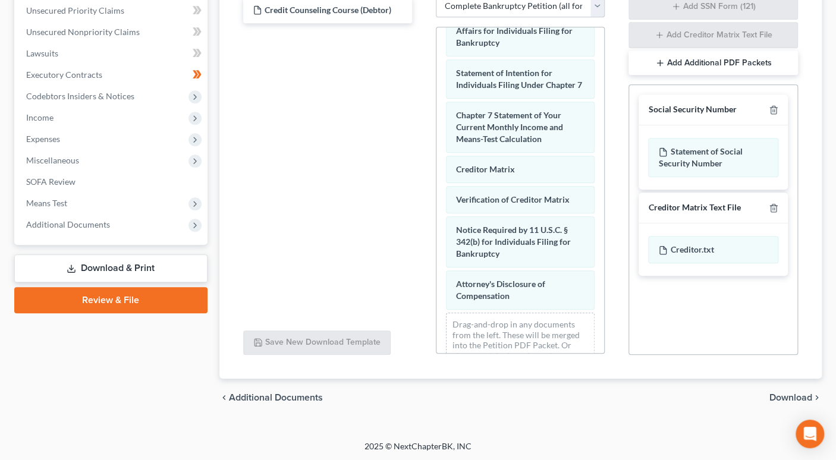
click at [803, 396] on span "Download" at bounding box center [790, 398] width 43 height 10
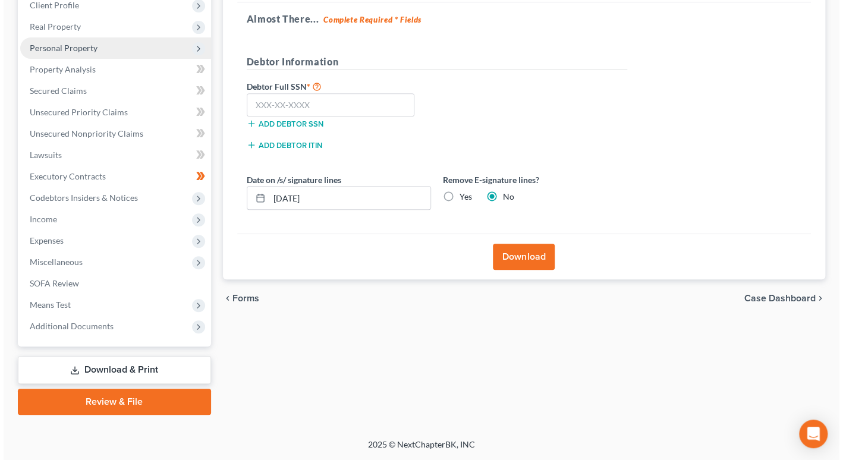
scroll to position [171, 0]
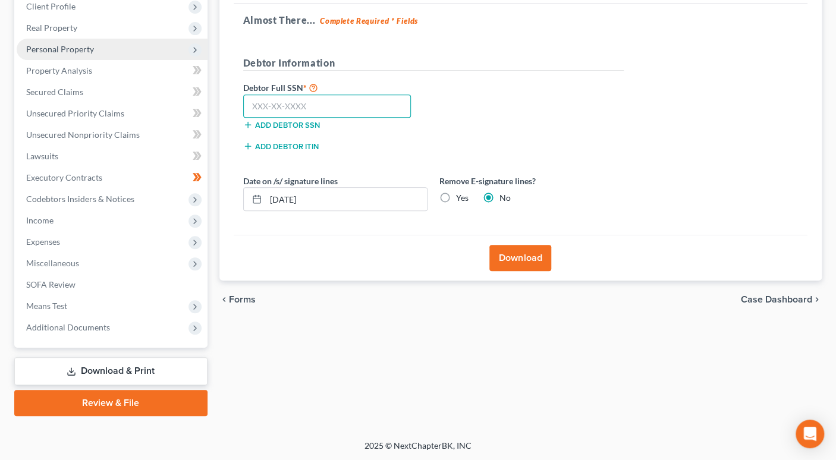
click at [247, 103] on input "text" at bounding box center [327, 107] width 168 height 24
type input "042-96-8863"
click at [524, 260] on button "Download" at bounding box center [520, 258] width 62 height 26
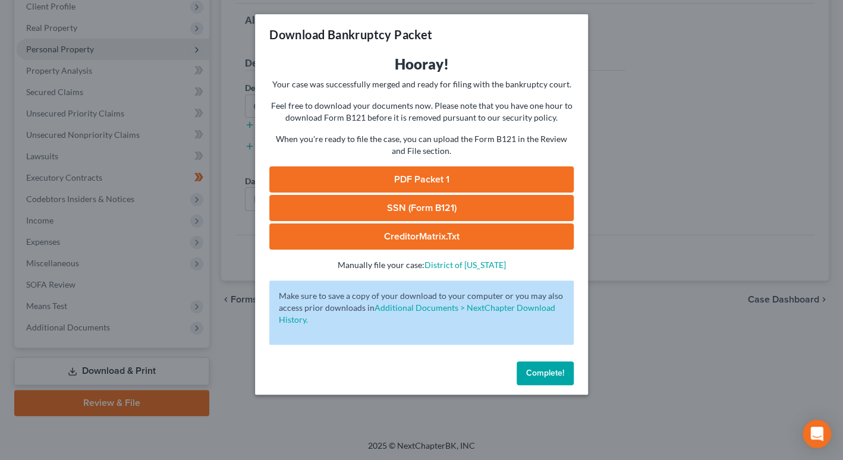
click at [427, 175] on link "PDF Packet 1" at bounding box center [421, 179] width 304 height 26
